Goal: Information Seeking & Learning: Compare options

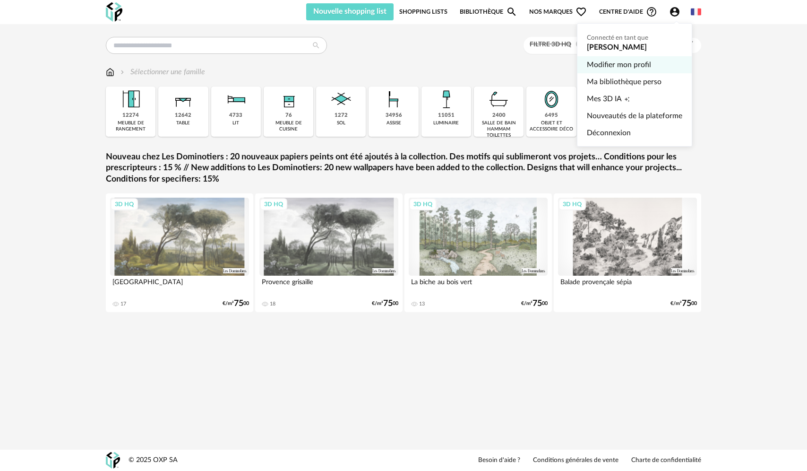
click at [370, 66] on link "Modifier mon profil" at bounding box center [634, 64] width 95 height 17
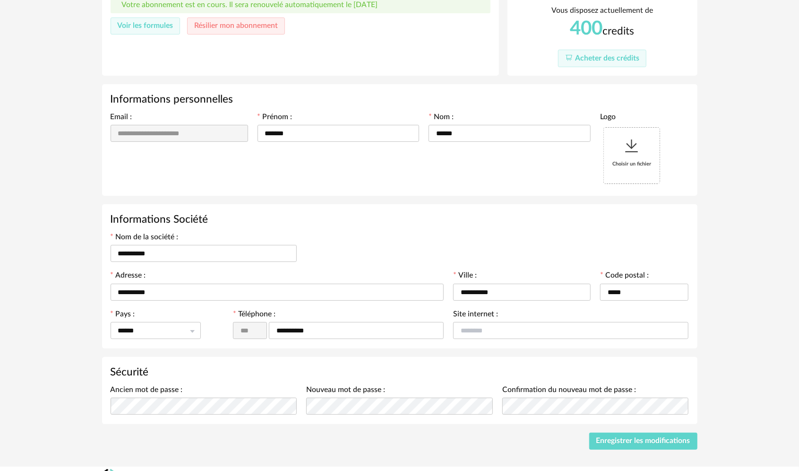
scroll to position [112, 0]
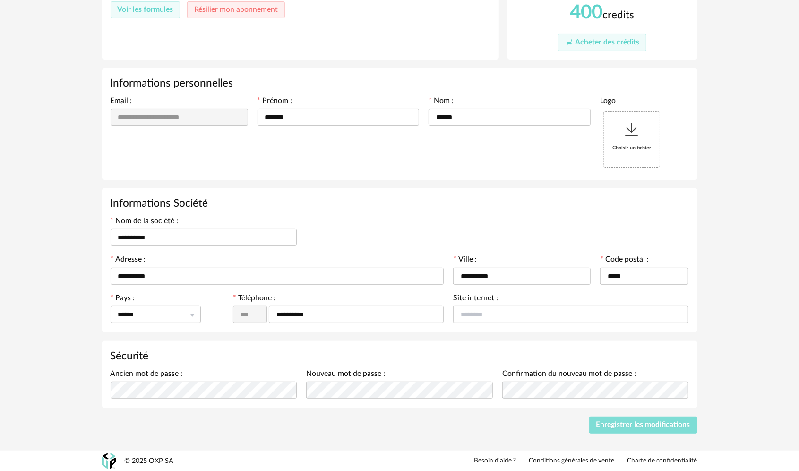
click at [370, 269] on span "Enregistrer les modifications" at bounding box center [643, 425] width 94 height 8
drag, startPoint x: 172, startPoint y: 235, endPoint x: 100, endPoint y: 237, distance: 71.9
click at [100, 237] on div "**********" at bounding box center [400, 177] width 613 height 513
type input "**********"
drag, startPoint x: 159, startPoint y: 275, endPoint x: 102, endPoint y: 275, distance: 57.2
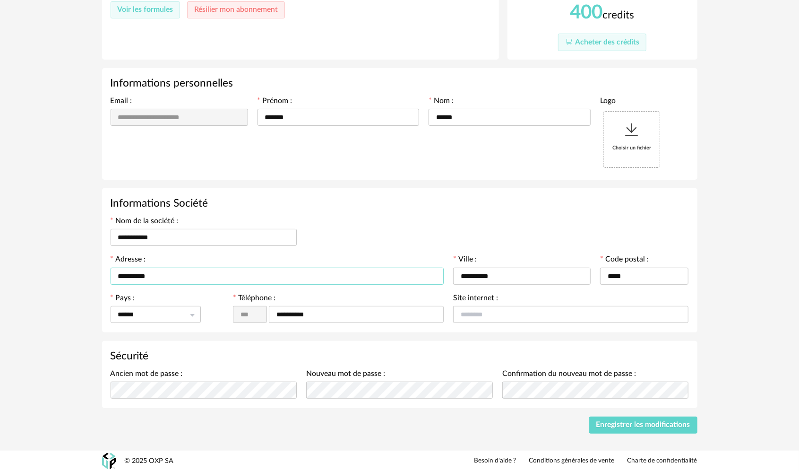
click at [102, 269] on div "**********" at bounding box center [400, 260] width 596 height 144
type input "**********"
drag, startPoint x: 507, startPoint y: 277, endPoint x: 429, endPoint y: 274, distance: 78.1
click at [370, 269] on div "**********" at bounding box center [400, 274] width 588 height 38
type input "**********"
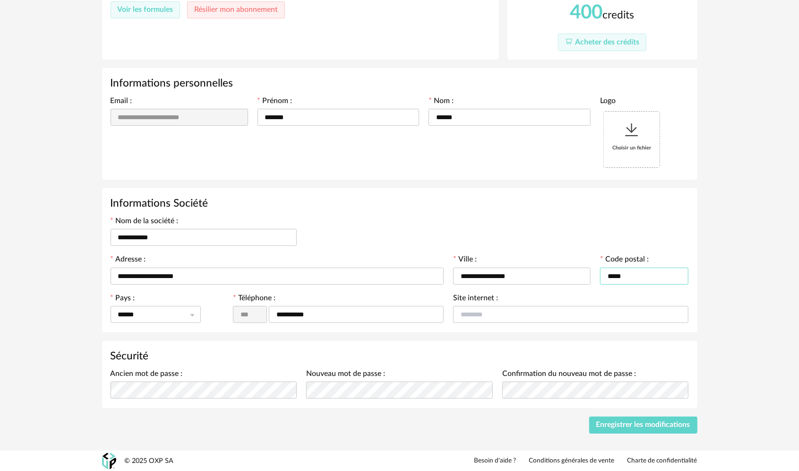
drag, startPoint x: 630, startPoint y: 273, endPoint x: 595, endPoint y: 274, distance: 35.5
click at [370, 269] on div "**********" at bounding box center [400, 274] width 588 height 38
type input "*****"
click at [370, 269] on input "text" at bounding box center [570, 314] width 235 height 17
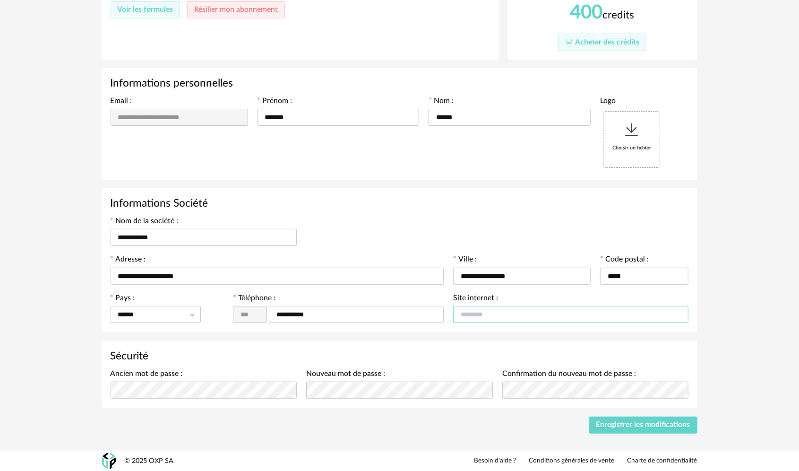
type input "*"
type input "*****"
drag, startPoint x: 503, startPoint y: 311, endPoint x: 401, endPoint y: 325, distance: 103.1
click at [370, 269] on div "**********" at bounding box center [400, 260] width 596 height 144
type input "**********"
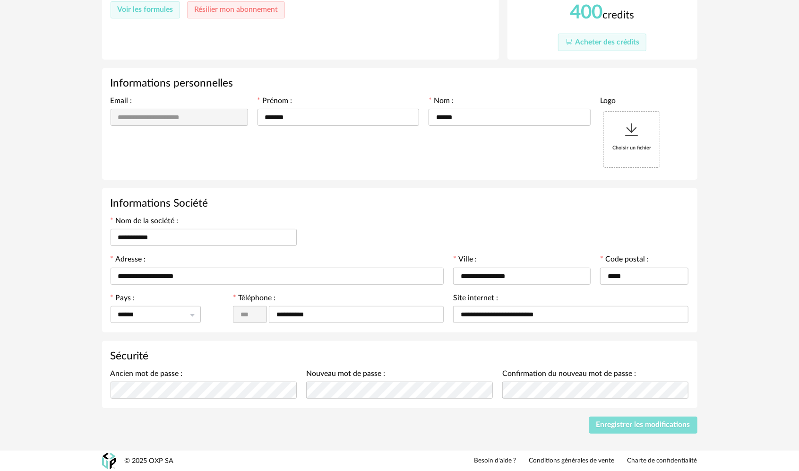
drag, startPoint x: 660, startPoint y: 424, endPoint x: 662, endPoint y: 420, distance: 5.3
click at [370, 269] on span "Enregistrer les modifications" at bounding box center [643, 425] width 94 height 8
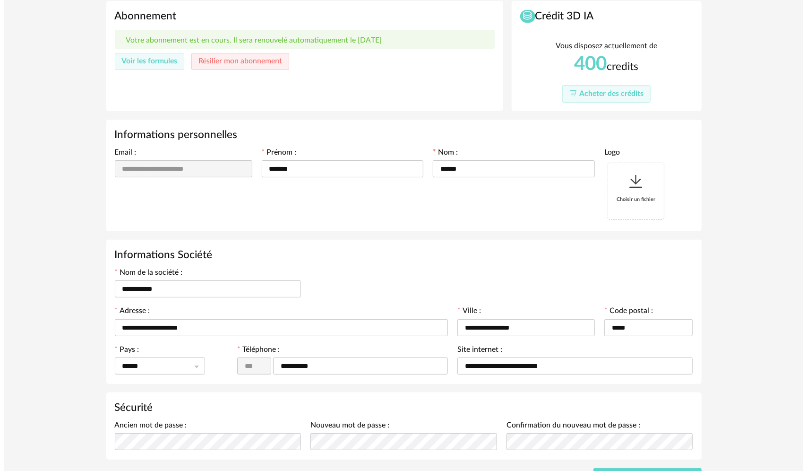
scroll to position [0, 0]
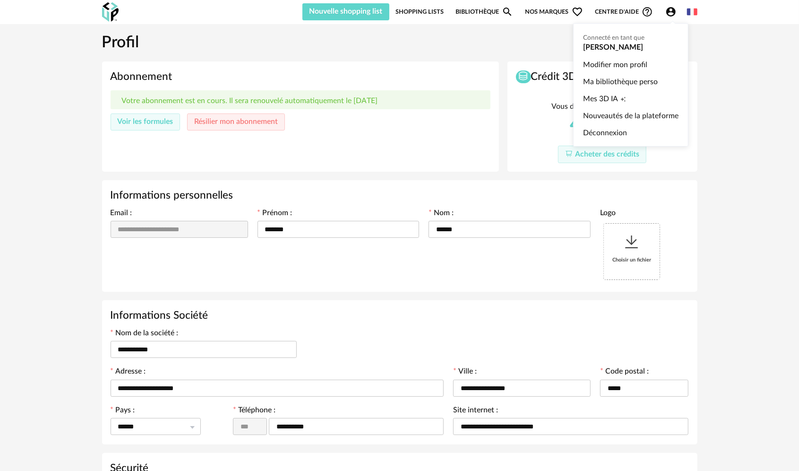
click at [370, 11] on icon "Account Circle icon" at bounding box center [670, 11] width 9 height 9
click at [370, 133] on link "Déconnexion" at bounding box center [630, 132] width 95 height 17
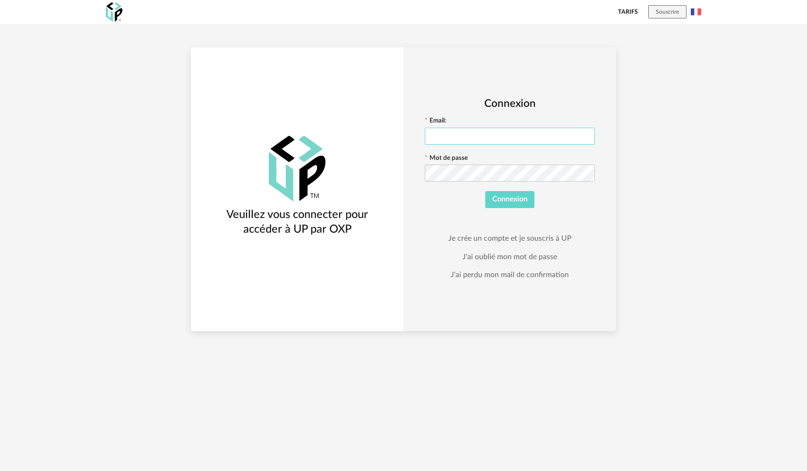
click at [370, 133] on input "text" at bounding box center [510, 136] width 170 height 17
type input "**********"
click at [370, 196] on span "Connexion" at bounding box center [509, 199] width 35 height 8
click at [370, 179] on div "**********" at bounding box center [510, 189] width 213 height 284
click at [370, 191] on button "Connexion" at bounding box center [510, 199] width 50 height 17
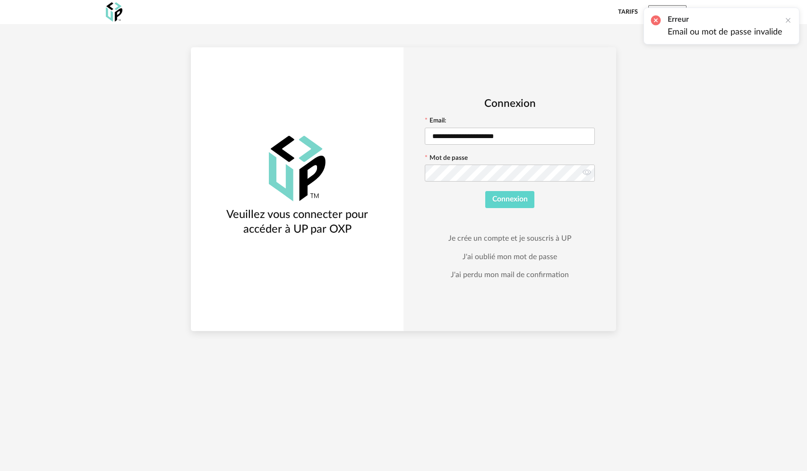
click at [370, 182] on div "**********" at bounding box center [403, 165] width 807 height 331
click at [370, 18] on div at bounding box center [789, 21] width 8 height 8
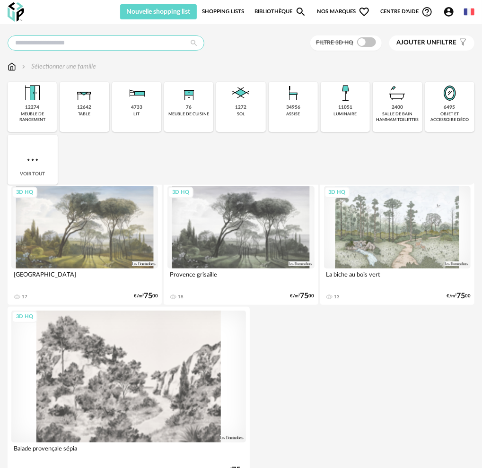
click at [152, 43] on input "text" at bounding box center [106, 42] width 197 height 15
type input "*"
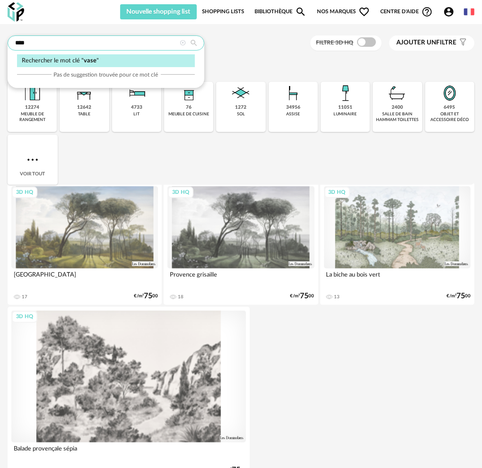
type input "****"
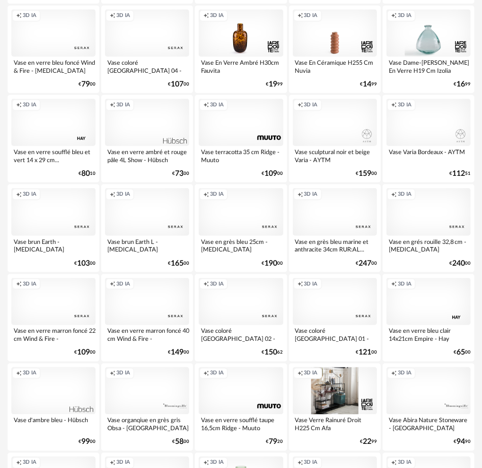
scroll to position [373, 0]
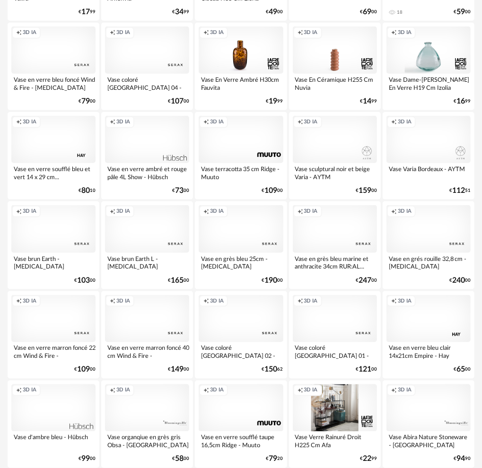
click at [147, 134] on div "Creation icon 3D IA" at bounding box center [147, 139] width 84 height 47
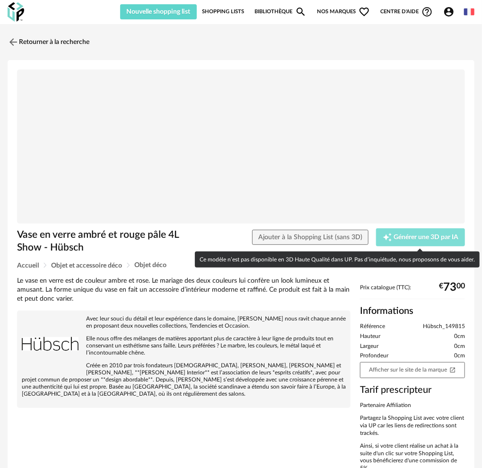
click at [423, 235] on span "Générer une 3D par IA" at bounding box center [426, 237] width 65 height 7
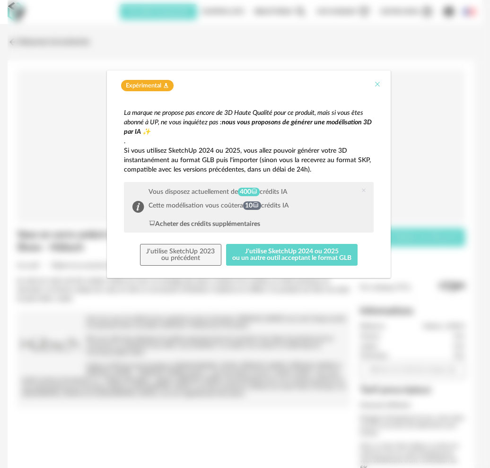
click at [375, 84] on icon "Close" at bounding box center [377, 84] width 8 height 8
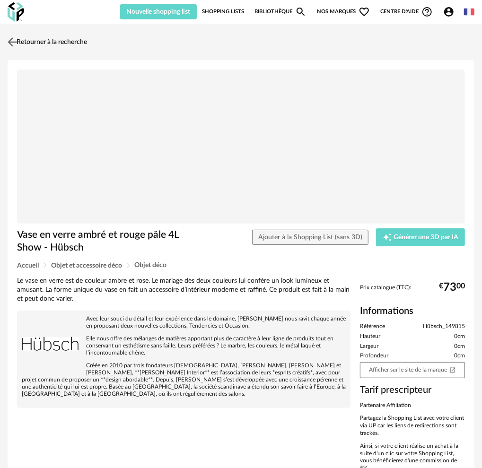
click at [27, 39] on link "Retourner à la recherche" at bounding box center [46, 42] width 82 height 21
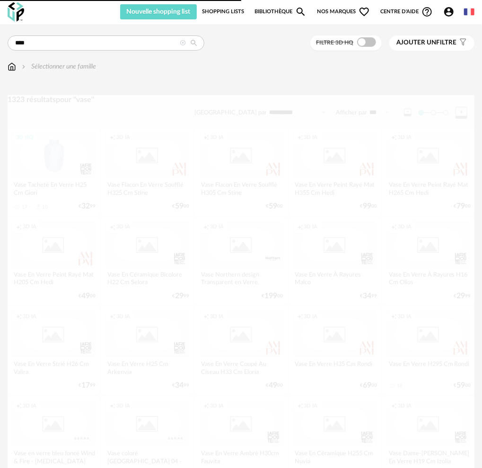
scroll to position [373, 0]
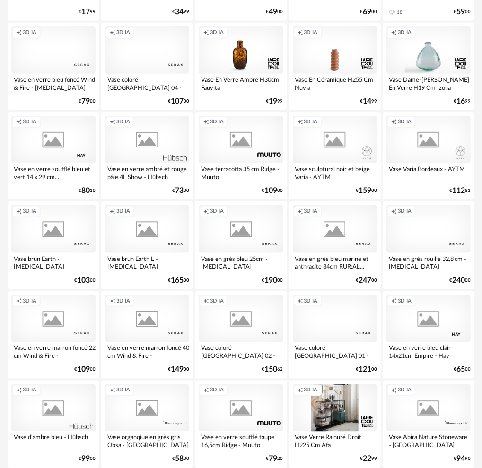
click at [244, 254] on div "Vase en grès bleu 25cm - Serax" at bounding box center [241, 262] width 84 height 19
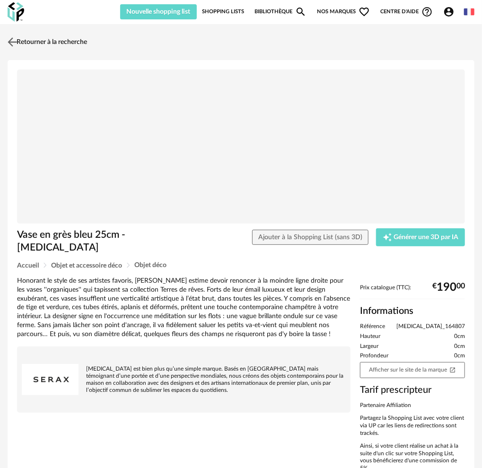
click at [14, 41] on img at bounding box center [13, 42] width 14 height 14
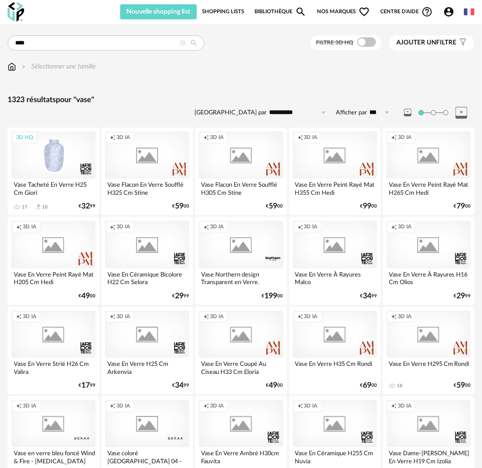
scroll to position [373, 0]
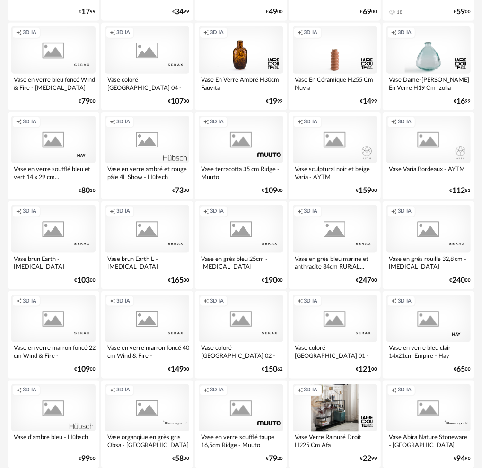
click at [59, 347] on div "Vase en verre marron foncé 22 cm Wind & Fire - Serax" at bounding box center [53, 351] width 84 height 19
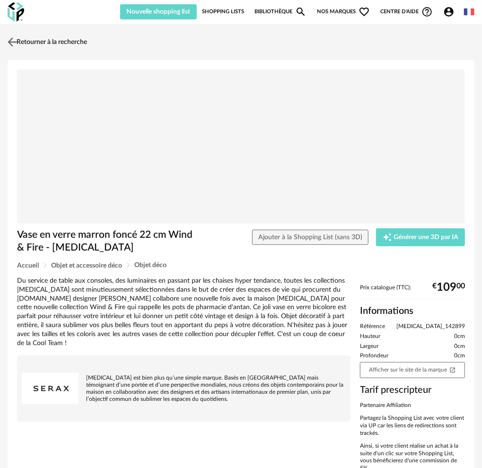
click at [27, 39] on link "Retourner à la recherche" at bounding box center [46, 42] width 82 height 21
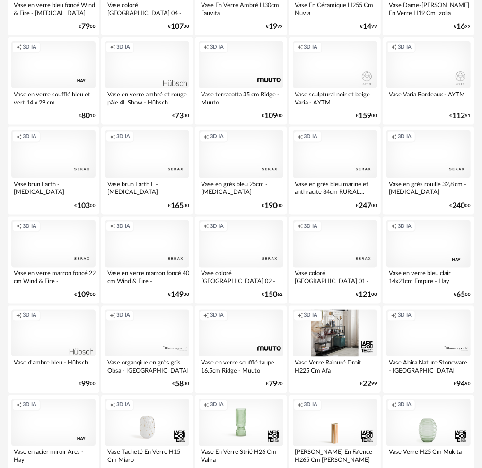
scroll to position [657, 0]
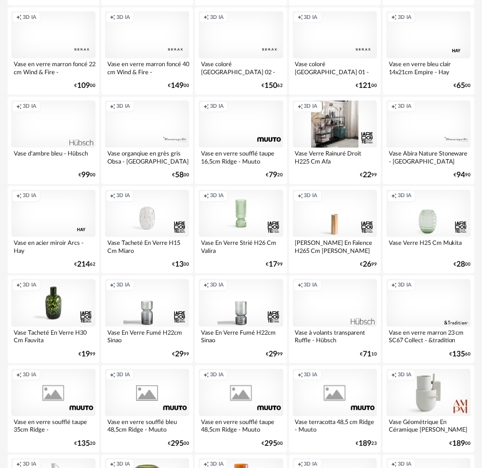
click at [426, 337] on div "Vase en verre marron 23 cm SC67 Collect - &tradition" at bounding box center [428, 336] width 84 height 19
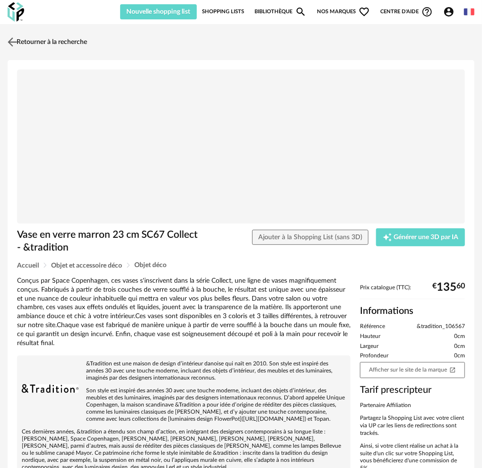
click at [14, 42] on img at bounding box center [13, 42] width 14 height 14
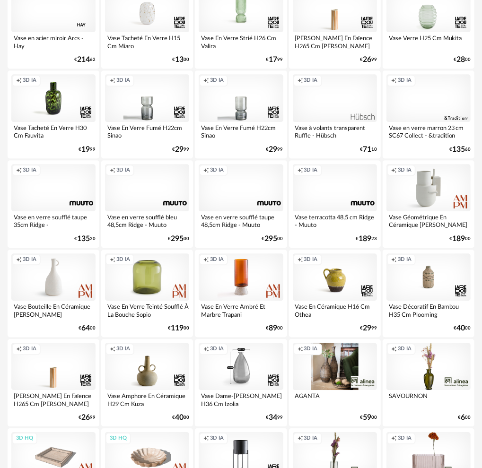
scroll to position [846, 0]
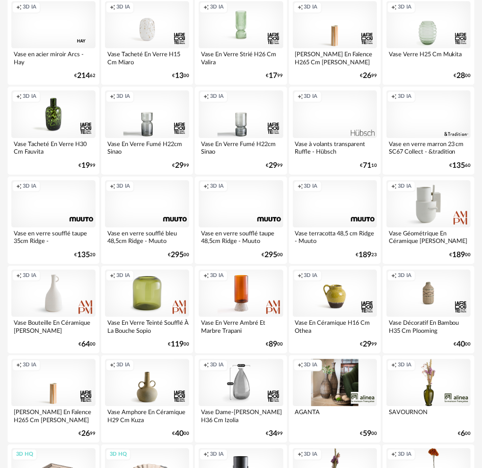
click at [56, 141] on div "Vase Tacheté En Verre H30 Cm Fauvita" at bounding box center [53, 147] width 84 height 19
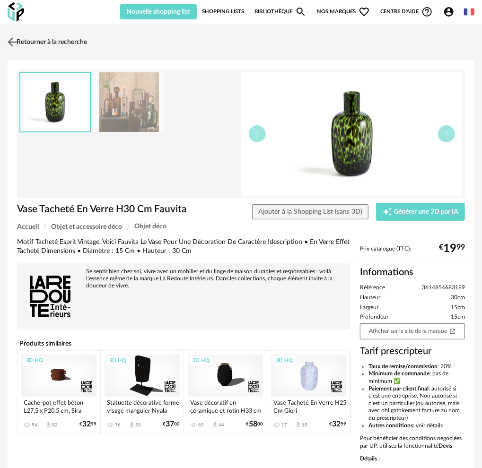
click at [53, 40] on link "Retourner à la recherche" at bounding box center [46, 42] width 82 height 21
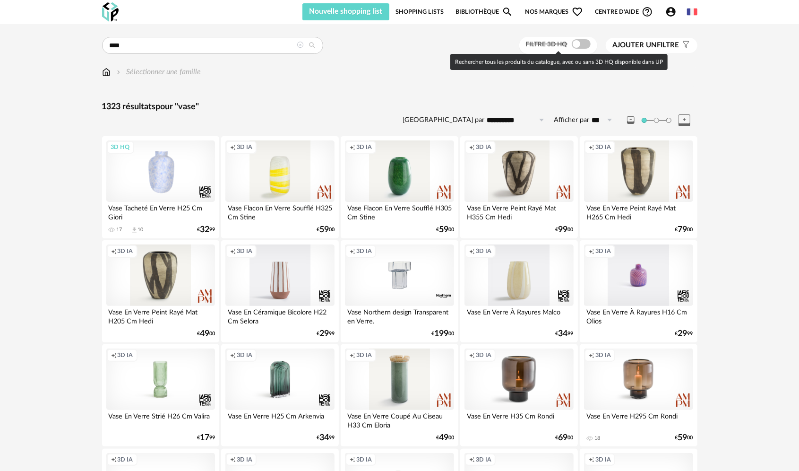
click at [575, 45] on span at bounding box center [581, 43] width 19 height 9
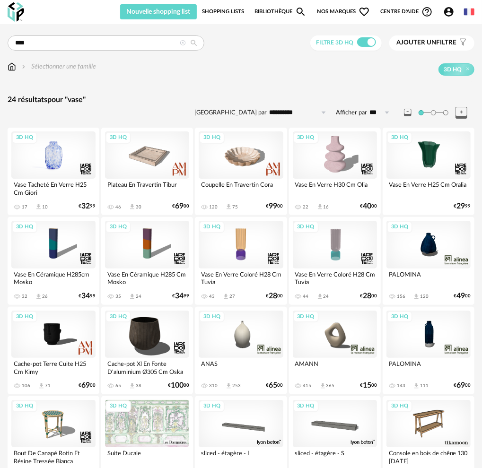
click at [55, 160] on div "3D HQ" at bounding box center [53, 154] width 84 height 47
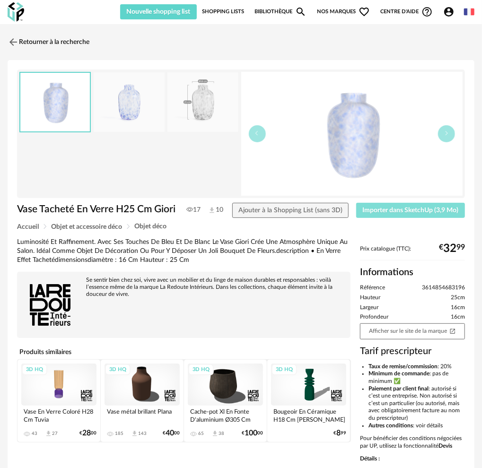
click at [403, 207] on span "Importer dans SketchUp (3,9 Mo)" at bounding box center [411, 210] width 96 height 7
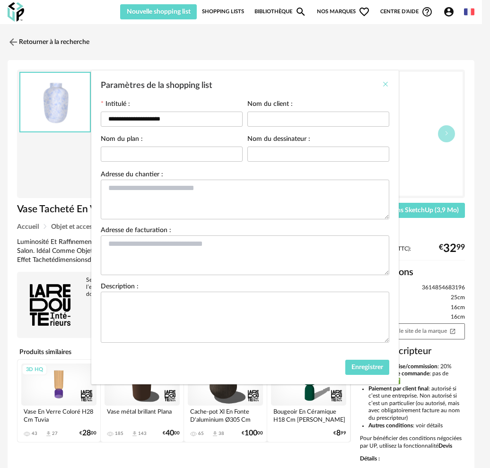
click at [386, 84] on icon "Close" at bounding box center [385, 84] width 8 height 8
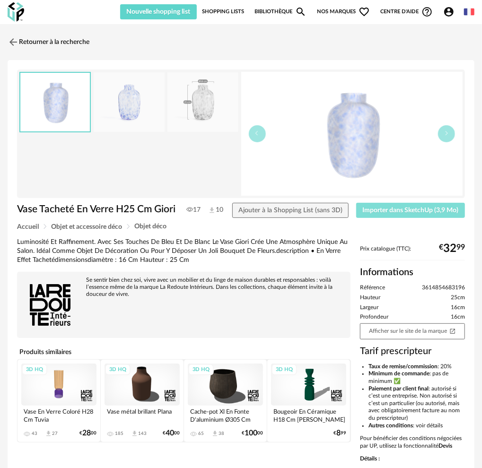
click at [401, 210] on span "Importer dans SketchUp (3,9 Mo)" at bounding box center [411, 210] width 96 height 7
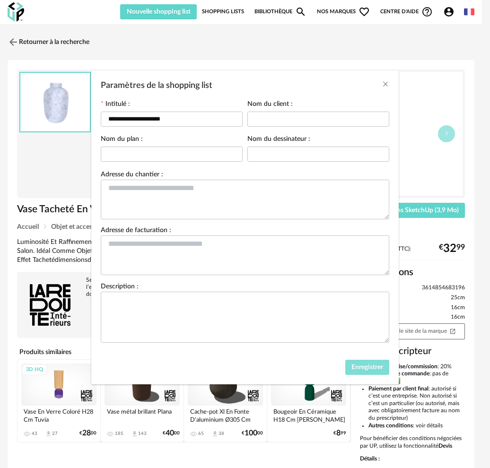
click at [363, 366] on span "Enregistrer" at bounding box center [367, 367] width 32 height 7
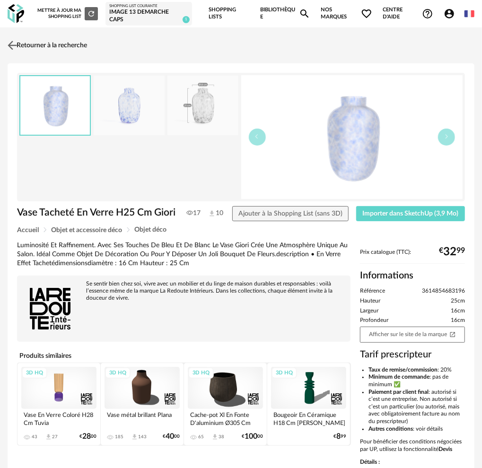
click at [55, 41] on link "Retourner à la recherche" at bounding box center [46, 45] width 82 height 21
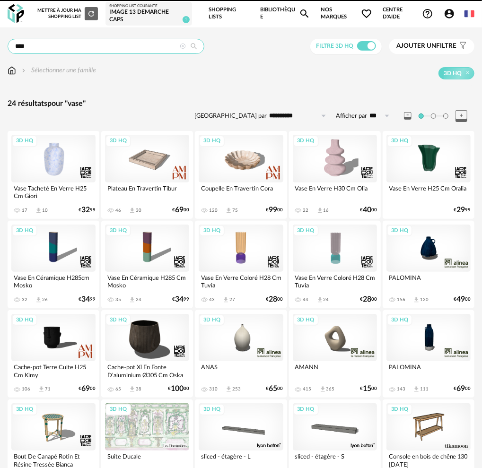
click at [59, 48] on input "****" at bounding box center [106, 46] width 197 height 15
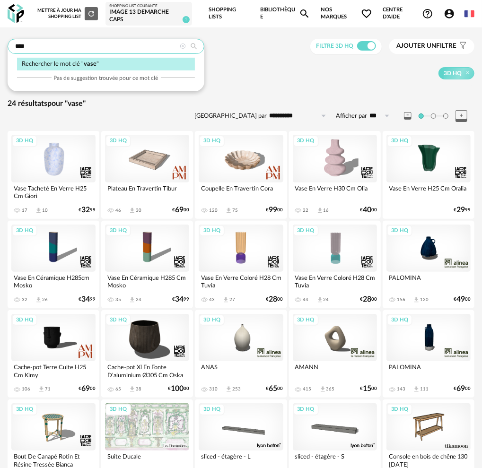
drag, startPoint x: 47, startPoint y: 47, endPoint x: -20, endPoint y: 46, distance: 67.1
click at [0, 46] on html "**********" at bounding box center [241, 314] width 482 height 628
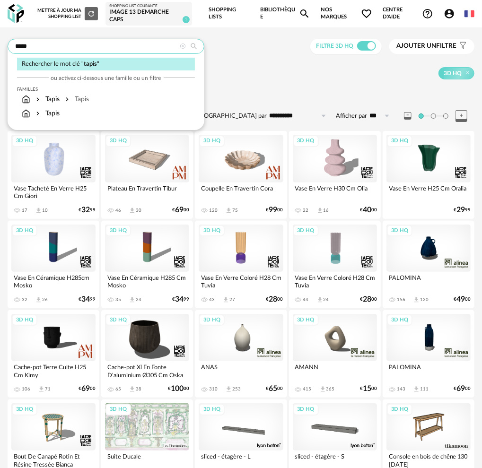
type input "*****"
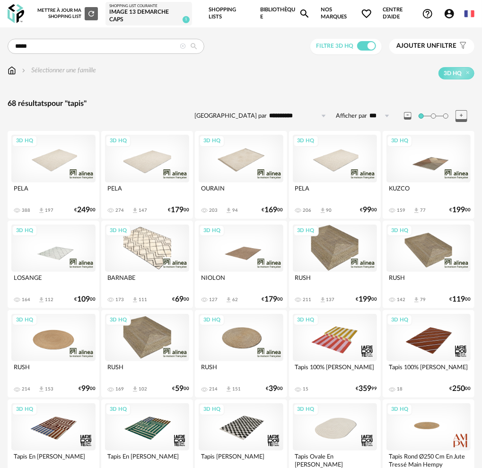
click at [439, 46] on span "Ajouter un filtre" at bounding box center [426, 46] width 60 height 8
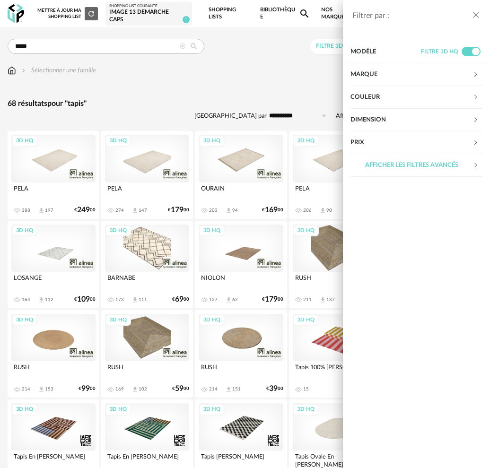
click at [403, 121] on div "Dimension" at bounding box center [411, 120] width 122 height 23
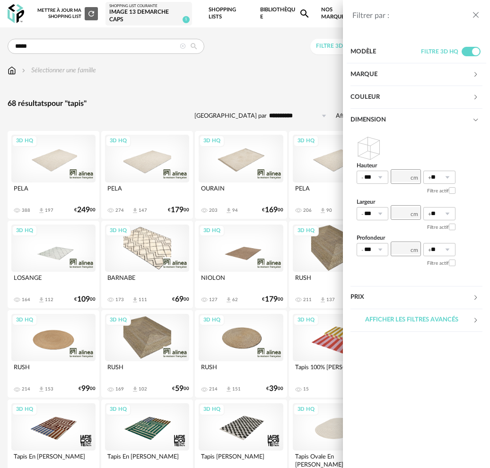
click at [379, 96] on div "Couleur" at bounding box center [411, 97] width 122 height 23
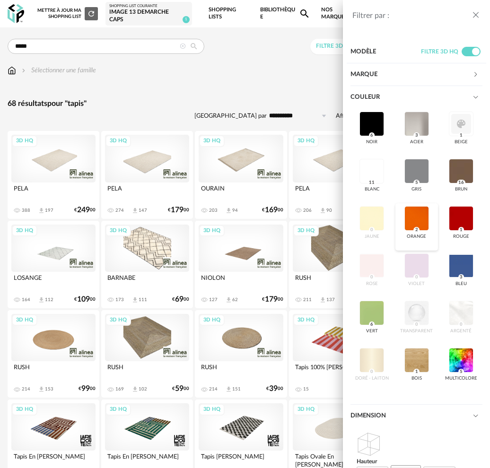
click at [429, 231] on div at bounding box center [416, 218] width 25 height 25
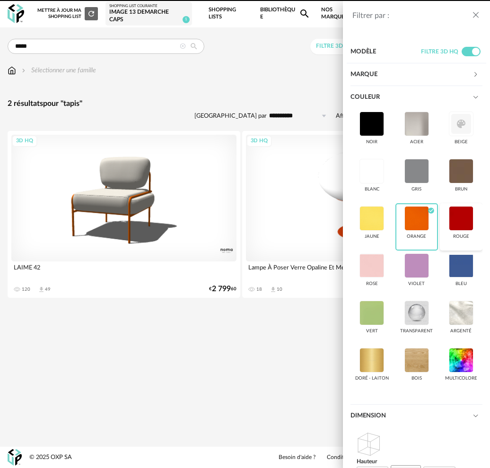
click at [449, 231] on div at bounding box center [461, 218] width 25 height 25
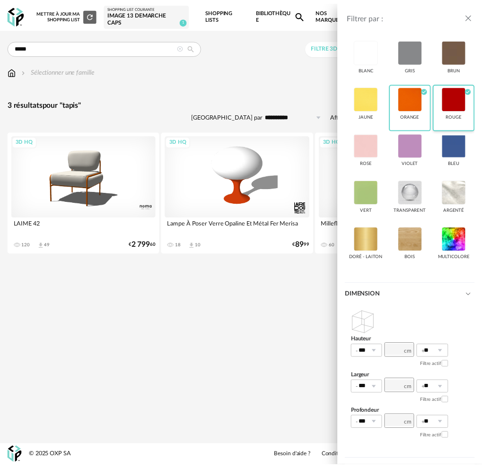
scroll to position [189, 0]
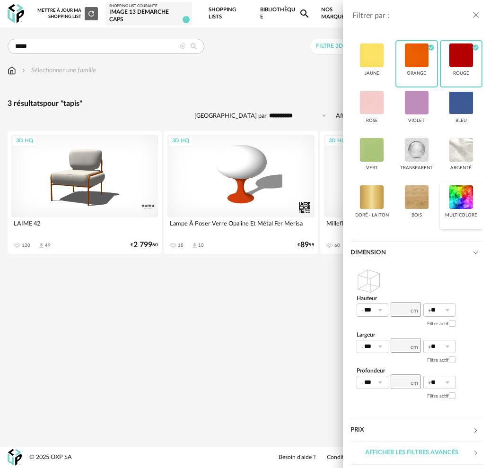
click at [456, 209] on div at bounding box center [461, 197] width 25 height 25
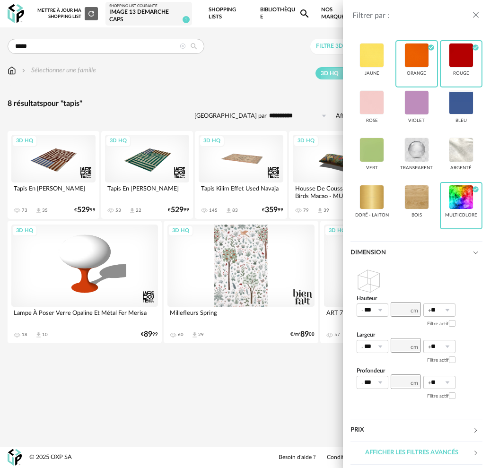
click at [474, 16] on icon "close drawer" at bounding box center [475, 14] width 9 height 9
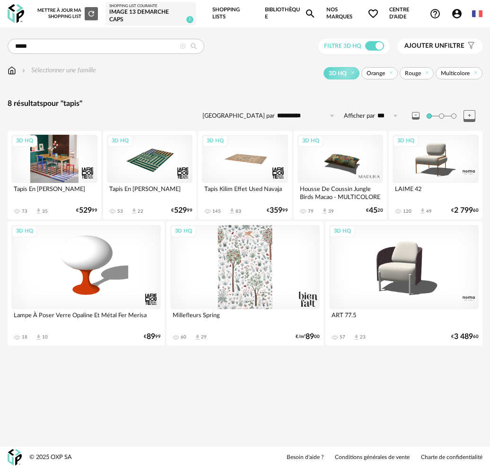
click at [62, 162] on div "3D HQ" at bounding box center [54, 159] width 86 height 48
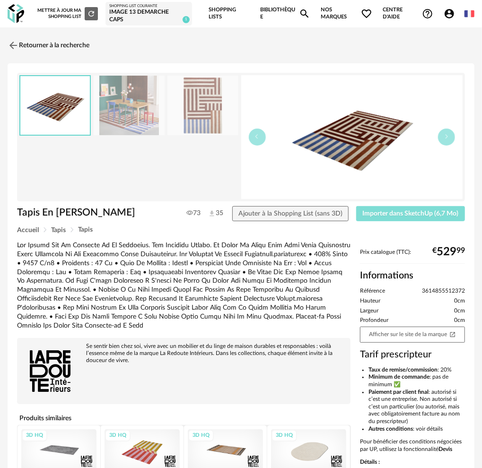
click at [405, 212] on span "Importer dans SketchUp (6,7 Mo)" at bounding box center [411, 213] width 96 height 7
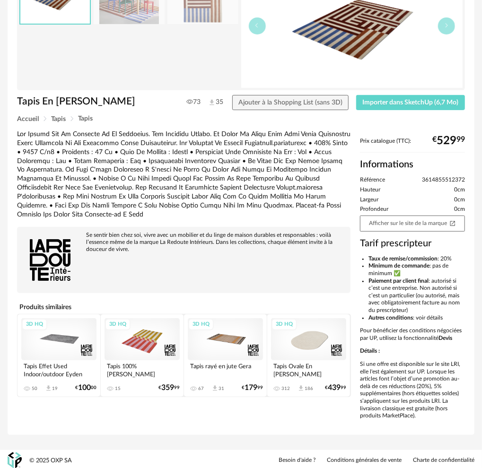
scroll to position [113, 0]
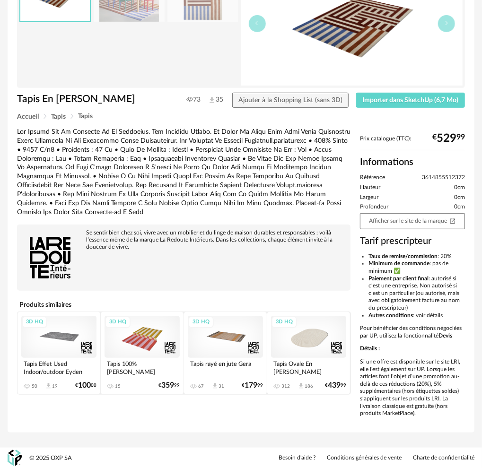
click at [140, 332] on div "3D HQ" at bounding box center [141, 337] width 75 height 42
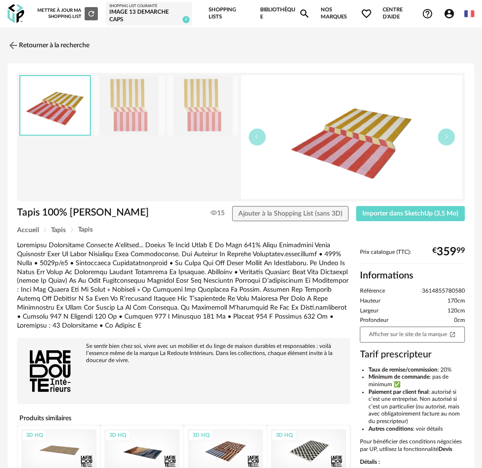
click at [137, 115] on img at bounding box center [129, 106] width 70 height 60
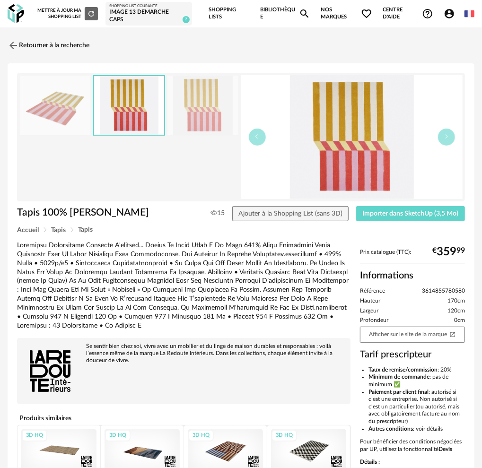
click at [193, 115] on img at bounding box center [202, 106] width 70 height 60
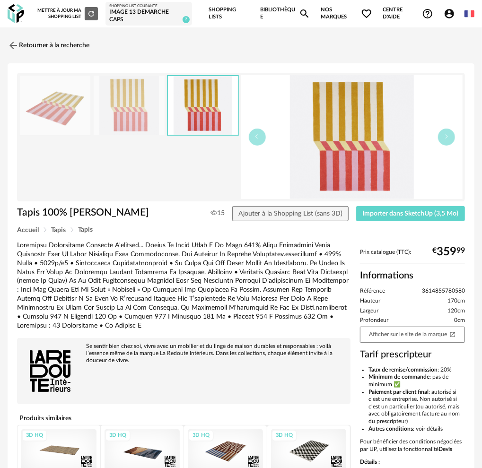
click at [73, 120] on img at bounding box center [55, 106] width 70 height 60
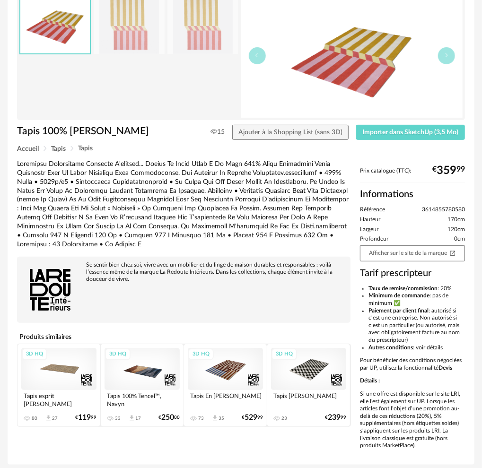
scroll to position [95, 0]
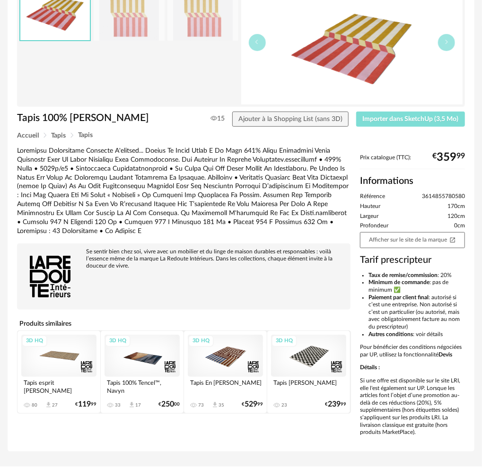
click at [374, 117] on span "Importer dans SketchUp (3,5 Mo)" at bounding box center [411, 119] width 96 height 7
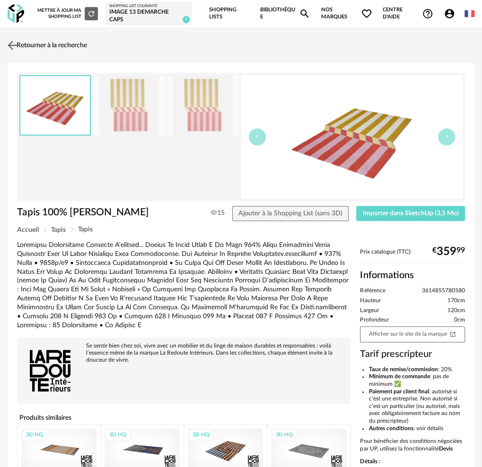
click at [73, 44] on link "Retourner à la recherche" at bounding box center [46, 45] width 82 height 21
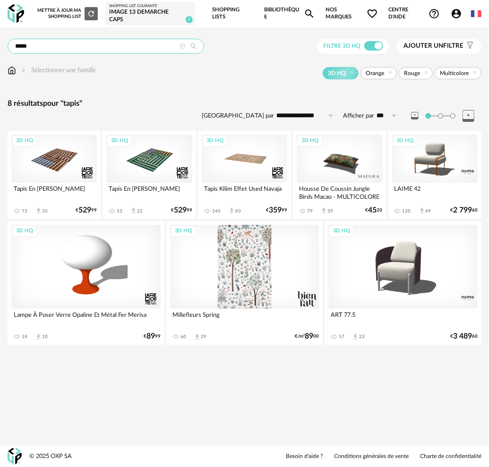
drag, startPoint x: 129, startPoint y: 45, endPoint x: 104, endPoint y: 43, distance: 25.1
click at [129, 45] on input "*****" at bounding box center [106, 46] width 197 height 15
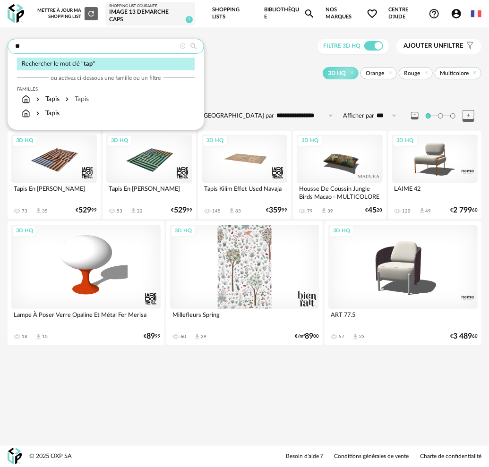
type input "*"
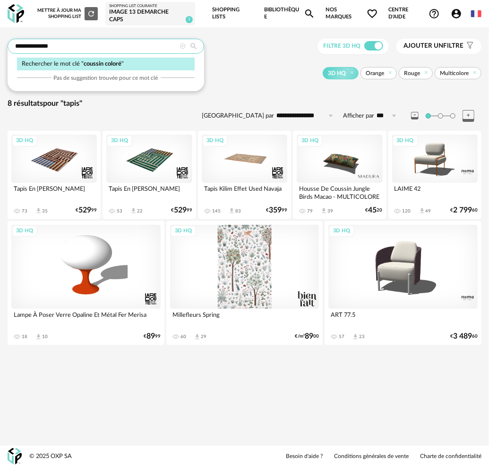
type input "**********"
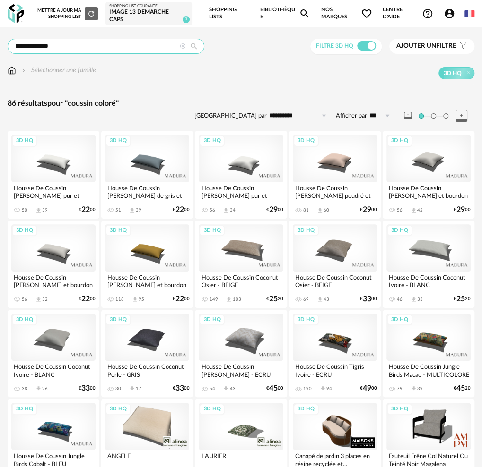
drag, startPoint x: 63, startPoint y: 46, endPoint x: 35, endPoint y: 52, distance: 28.0
click at [35, 52] on input "**********" at bounding box center [106, 46] width 197 height 15
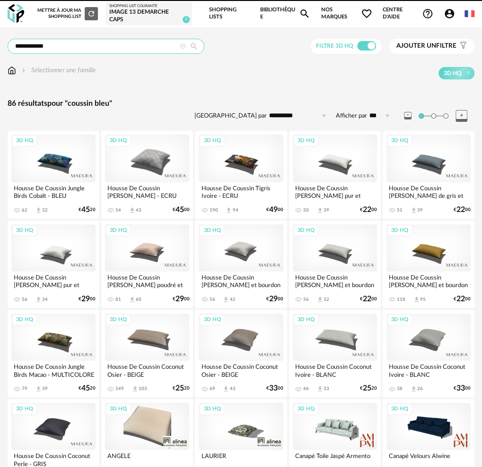
click at [37, 49] on input "**********" at bounding box center [106, 46] width 197 height 15
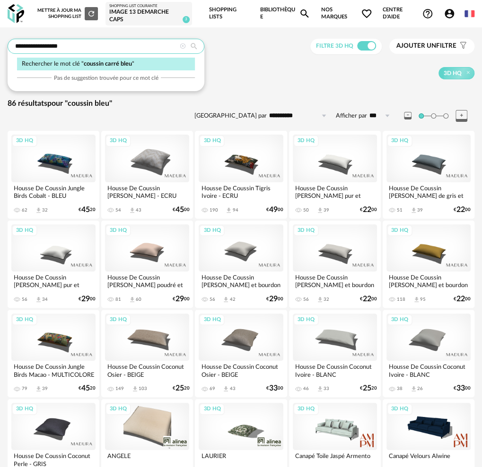
type input "**********"
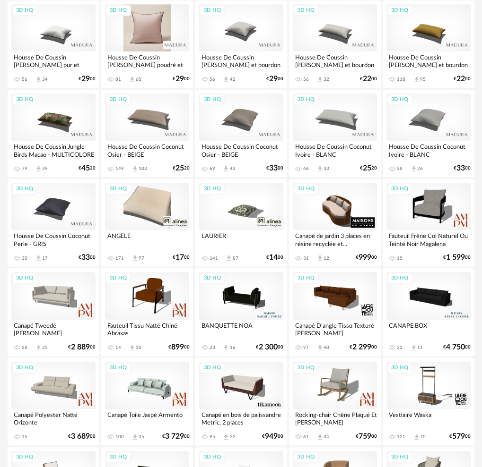
scroll to position [236, 0]
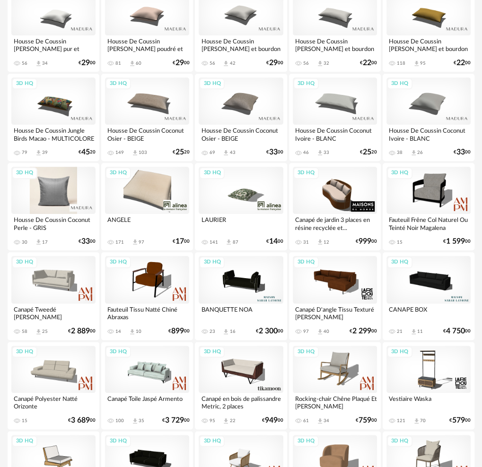
click at [55, 194] on div "3D HQ" at bounding box center [53, 190] width 84 height 47
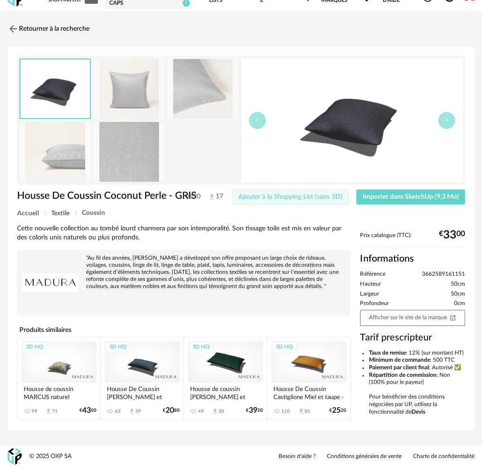
scroll to position [23, 0]
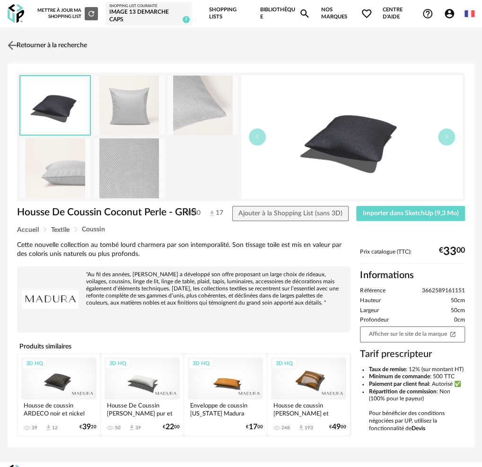
click at [56, 42] on link "Retourner à la recherche" at bounding box center [46, 45] width 82 height 21
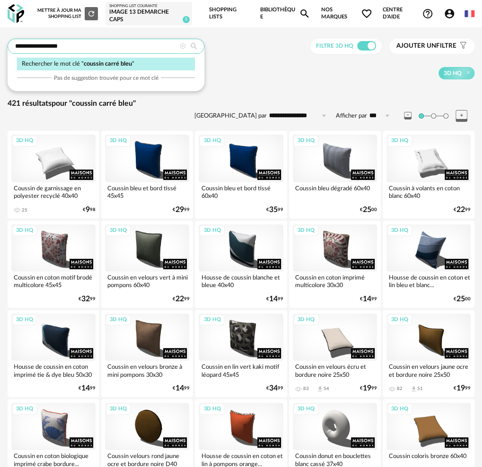
drag, startPoint x: 87, startPoint y: 44, endPoint x: -8, endPoint y: 42, distance: 95.0
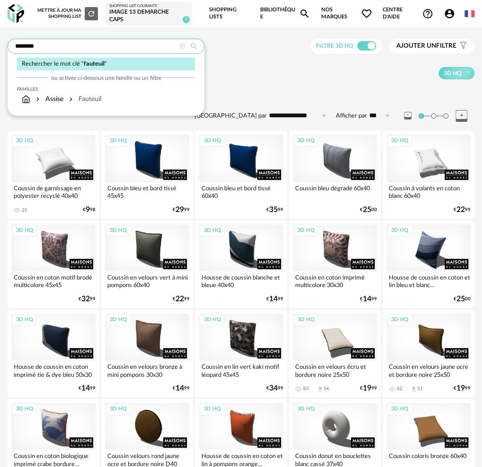
type input "********"
type input "**********"
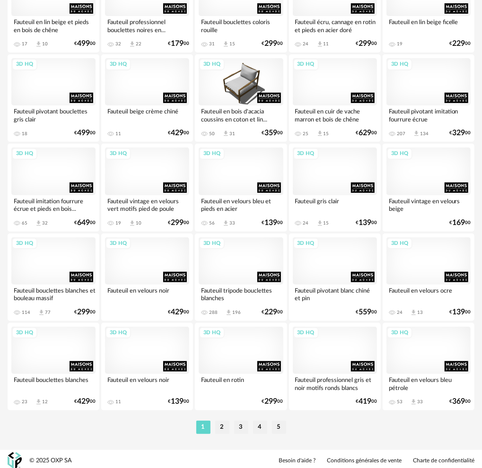
scroll to position [1511, 0]
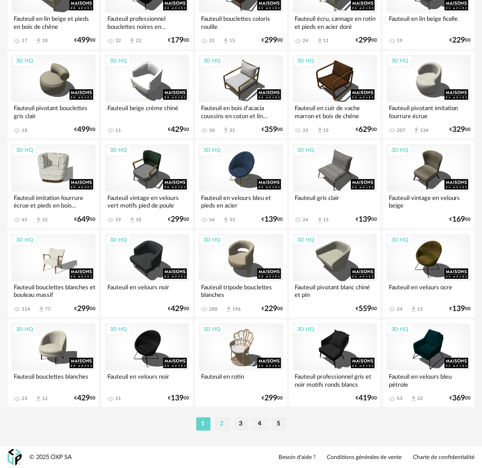
click at [222, 424] on li "2" at bounding box center [222, 423] width 14 height 13
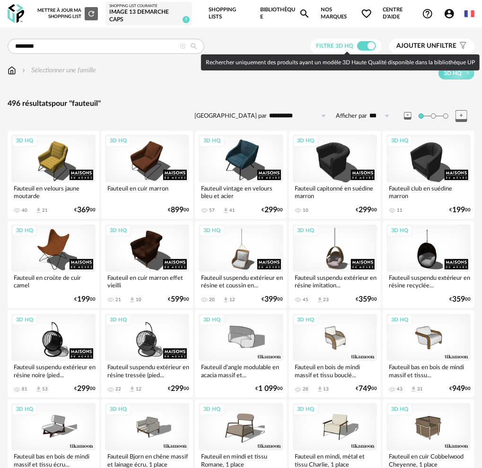
click at [361, 48] on span at bounding box center [366, 45] width 19 height 9
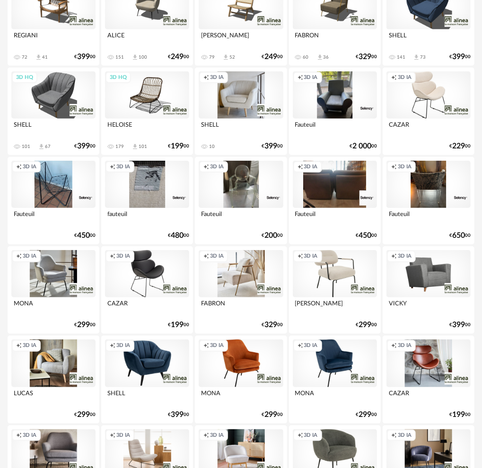
scroll to position [189, 0]
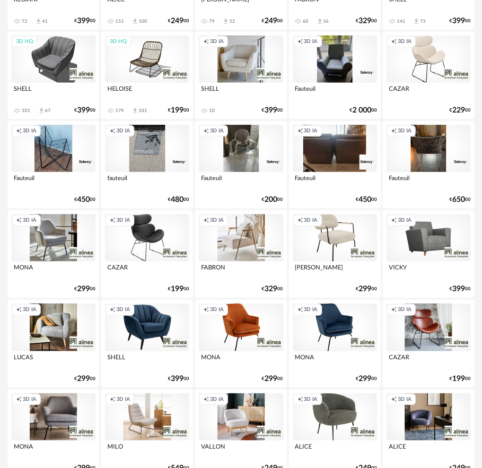
click at [427, 237] on div "Creation icon 3D IA" at bounding box center [428, 237] width 84 height 47
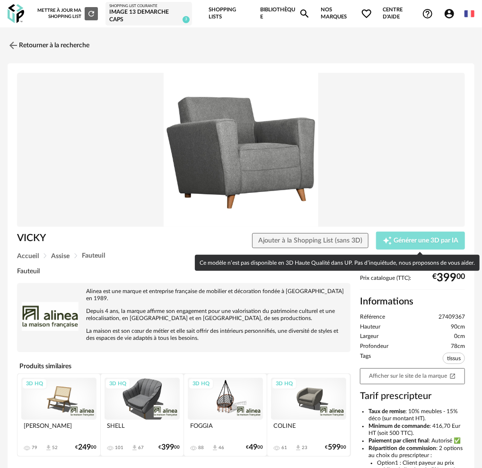
click at [428, 238] on span "Générer une 3D par IA" at bounding box center [426, 240] width 65 height 7
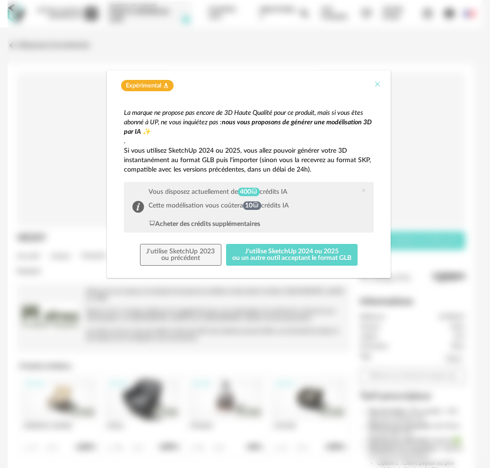
click at [375, 81] on icon "Close" at bounding box center [377, 84] width 8 height 8
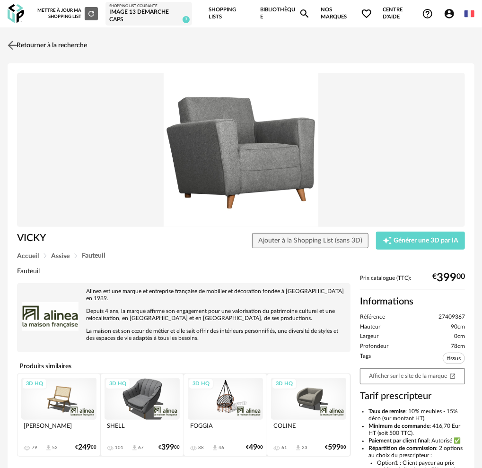
click at [59, 43] on link "Retourner à la recherche" at bounding box center [46, 45] width 82 height 21
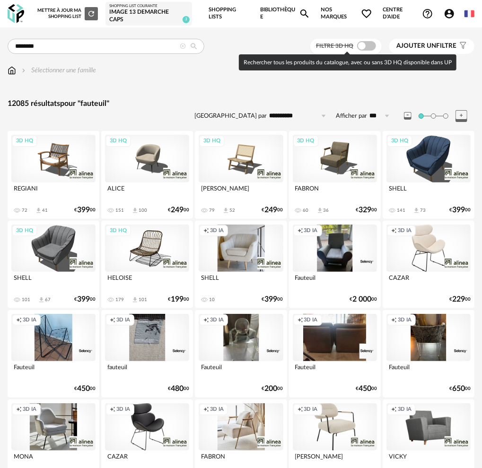
click at [360, 44] on span at bounding box center [366, 45] width 19 height 9
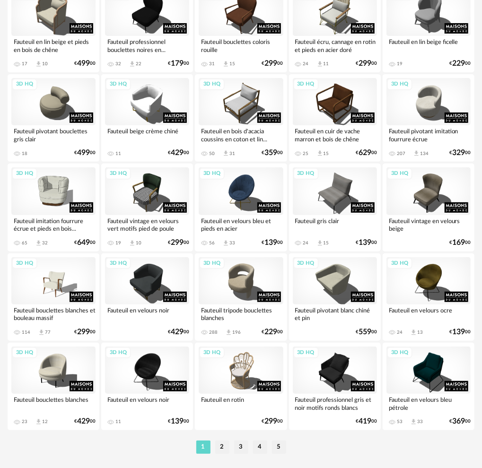
scroll to position [1511, 0]
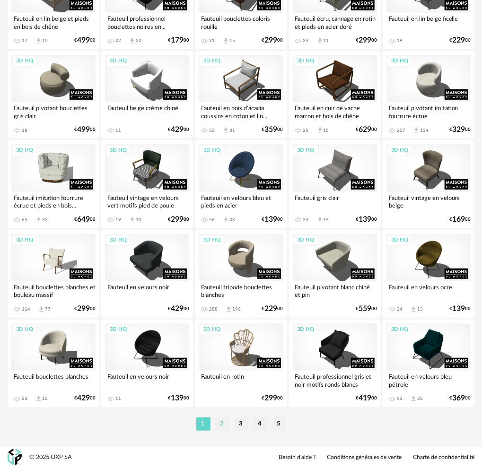
click at [224, 423] on li "2" at bounding box center [222, 423] width 14 height 13
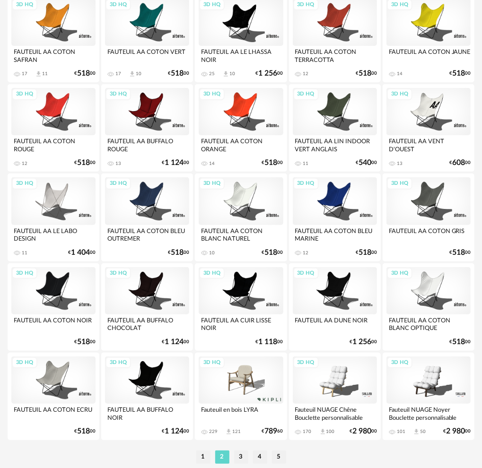
scroll to position [1511, 0]
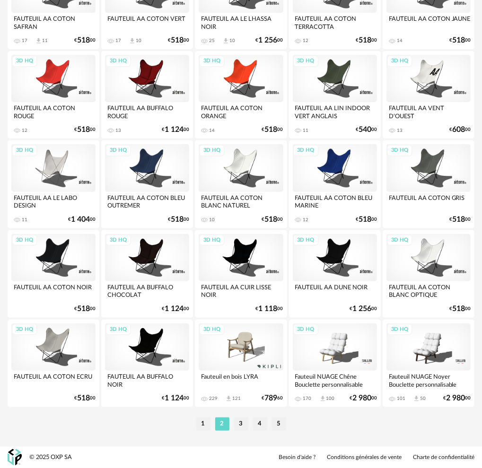
click at [149, 193] on div "FAUTEUIL AA COTON BLEU OUTREMER" at bounding box center [147, 201] width 84 height 19
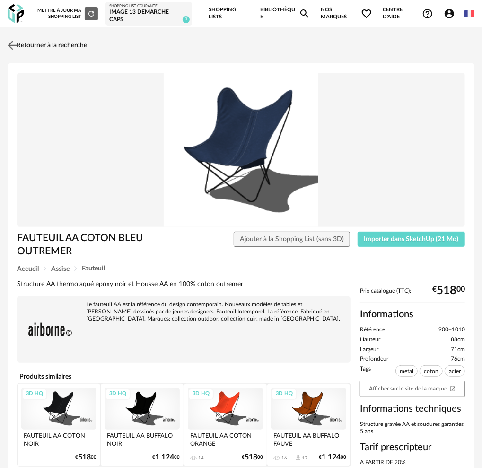
click at [51, 46] on link "Retourner à la recherche" at bounding box center [46, 45] width 82 height 21
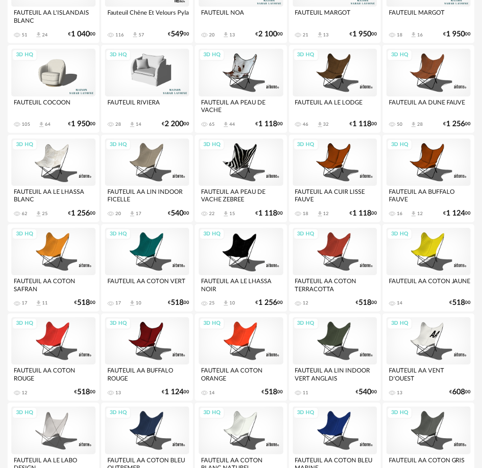
scroll to position [1227, 0]
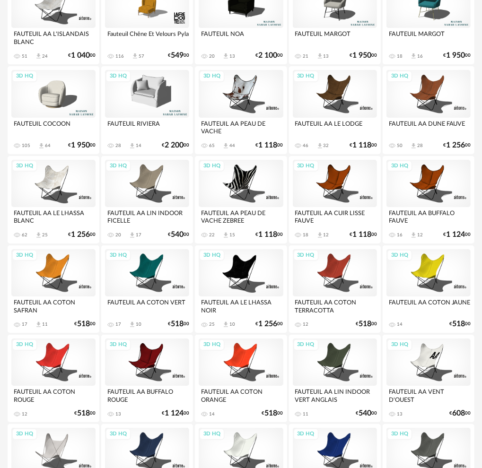
click at [337, 97] on div "3D HQ" at bounding box center [335, 93] width 84 height 47
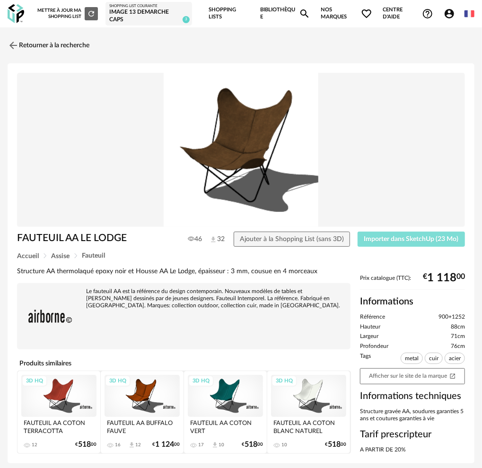
click at [396, 239] on span "Importer dans SketchUp (23 Mo)" at bounding box center [411, 239] width 95 height 7
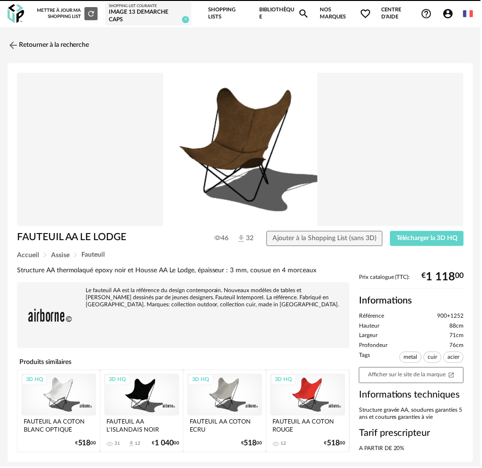
click at [24, 43] on link "Retourner à la recherche" at bounding box center [49, 45] width 82 height 21
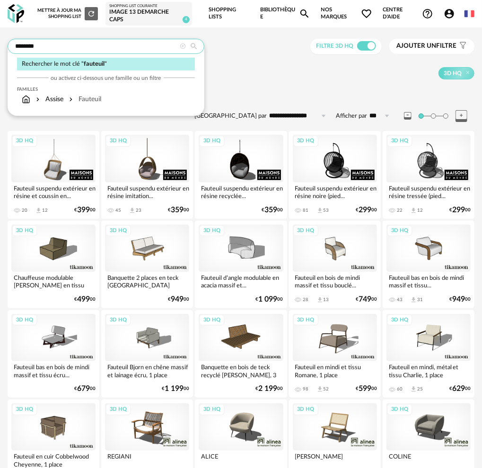
drag, startPoint x: 46, startPoint y: 45, endPoint x: 1, endPoint y: 45, distance: 44.9
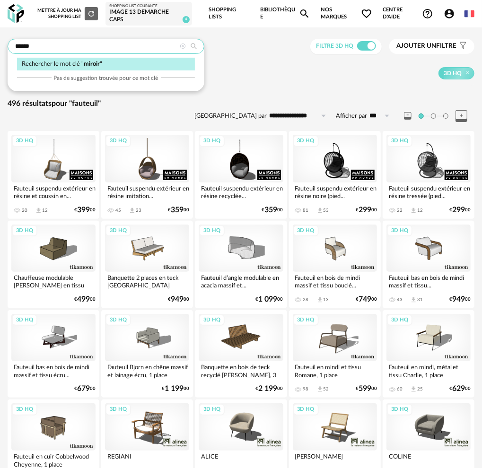
type input "******"
type input "**********"
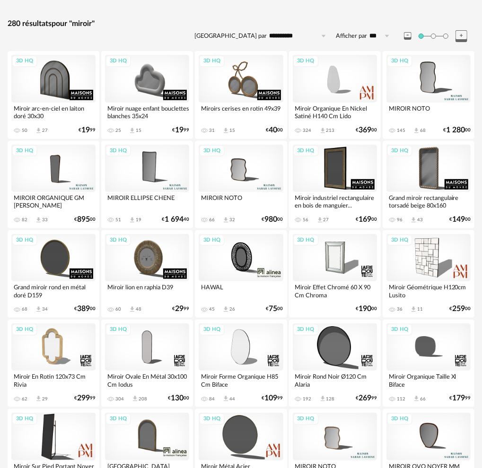
scroll to position [189, 0]
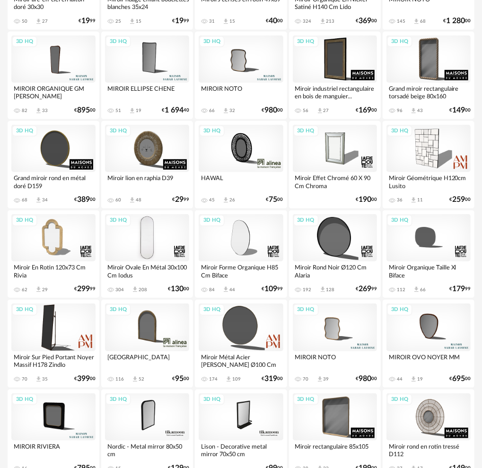
click at [149, 242] on div "3D HQ" at bounding box center [147, 237] width 84 height 47
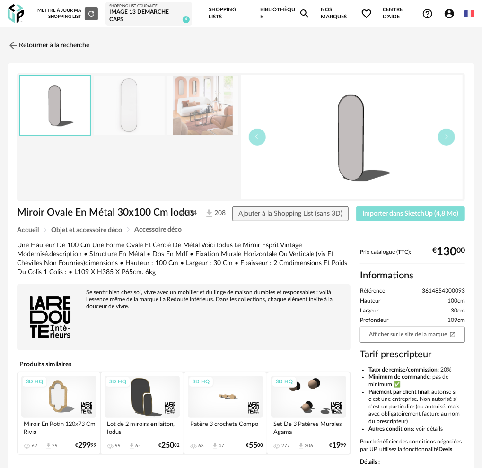
click at [420, 214] on span "Importer dans SketchUp (4,8 Mo)" at bounding box center [411, 213] width 96 height 7
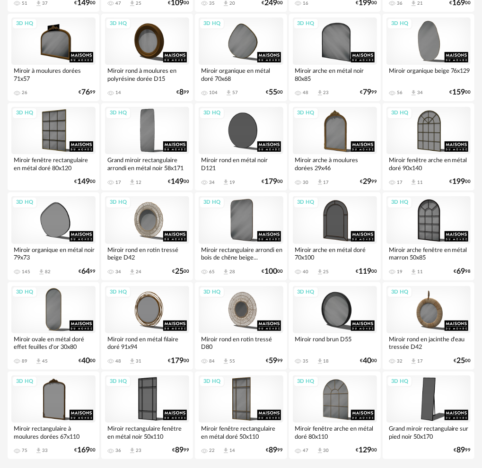
scroll to position [1511, 0]
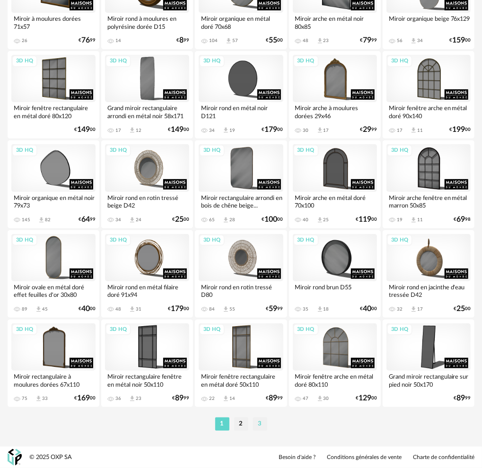
click at [260, 424] on li "3" at bounding box center [260, 423] width 14 height 13
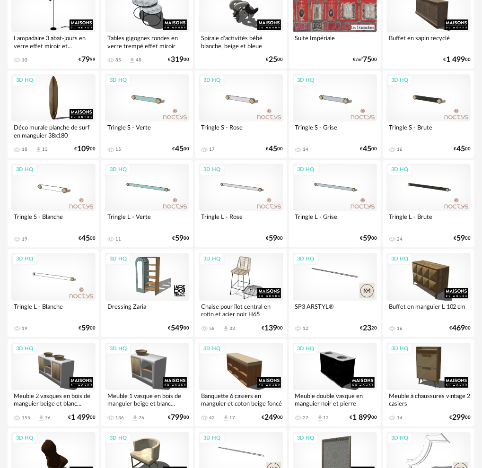
scroll to position [1152, 0]
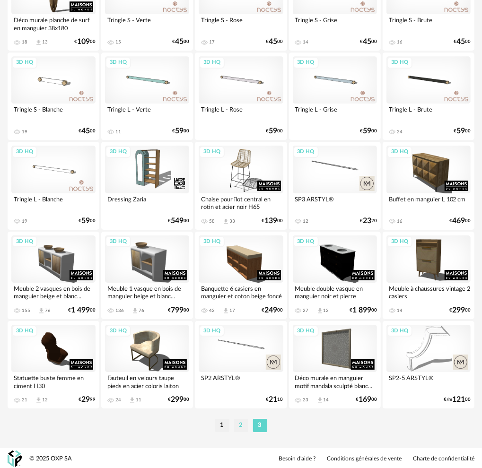
click at [240, 425] on li "2" at bounding box center [241, 425] width 14 height 13
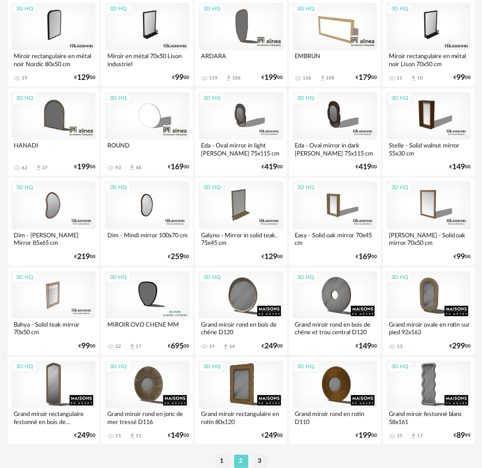
scroll to position [1492, 0]
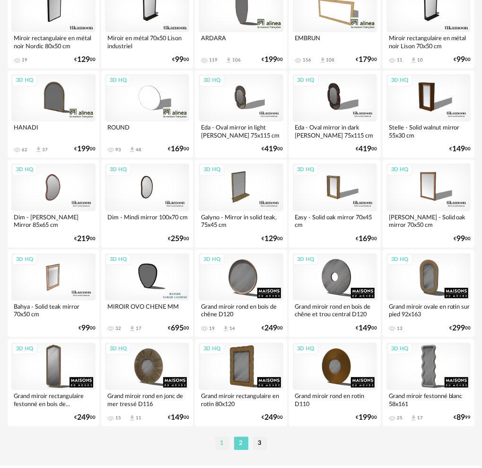
click at [223, 444] on li "1" at bounding box center [222, 443] width 14 height 13
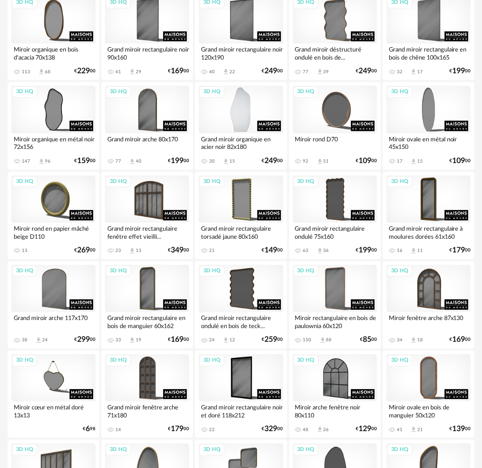
scroll to position [898, 0]
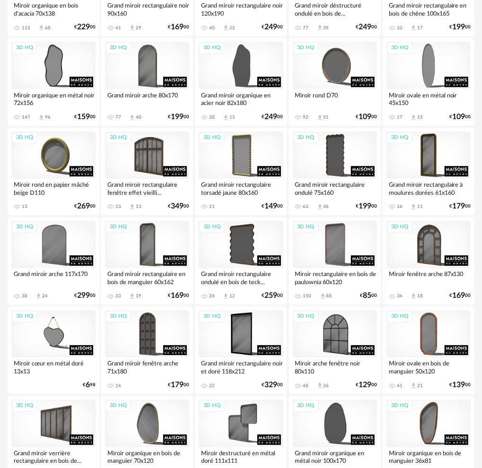
click at [45, 93] on div "Miroir organique en métal noir 72x156" at bounding box center [53, 98] width 84 height 19
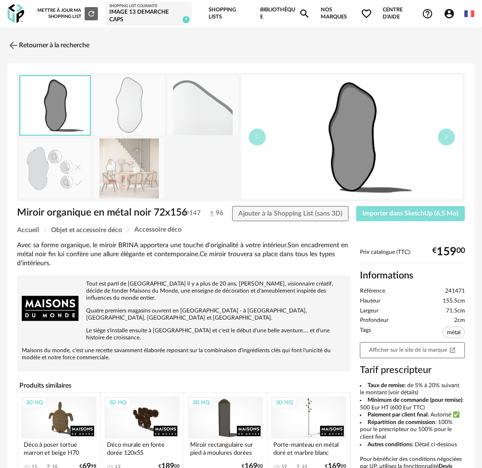
click at [399, 214] on span "Importer dans SketchUp (6,5 Mo)" at bounding box center [411, 213] width 96 height 7
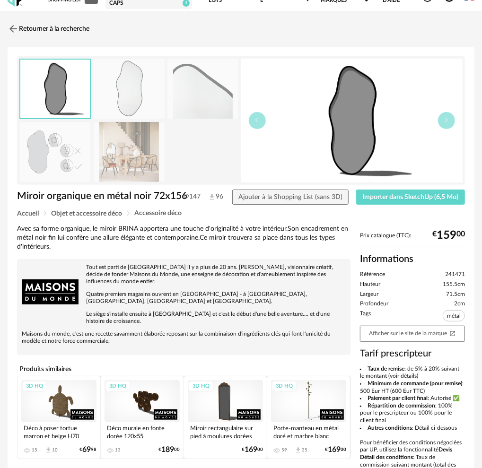
scroll to position [47, 0]
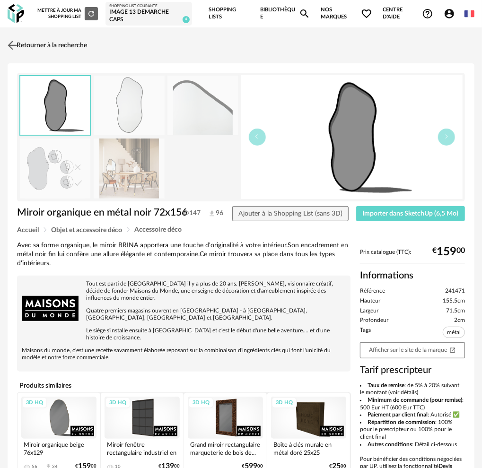
click at [38, 47] on link "Retourner à la recherche" at bounding box center [46, 45] width 82 height 21
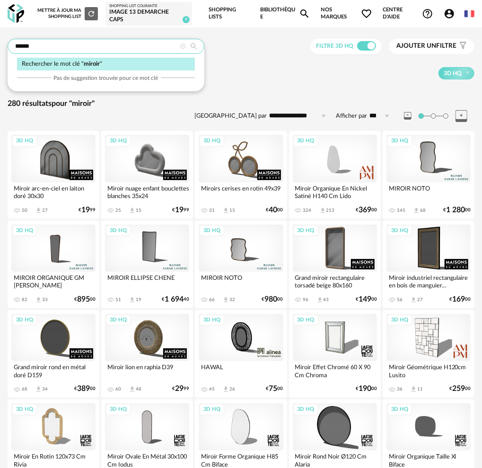
drag, startPoint x: 59, startPoint y: 46, endPoint x: -8, endPoint y: 46, distance: 66.6
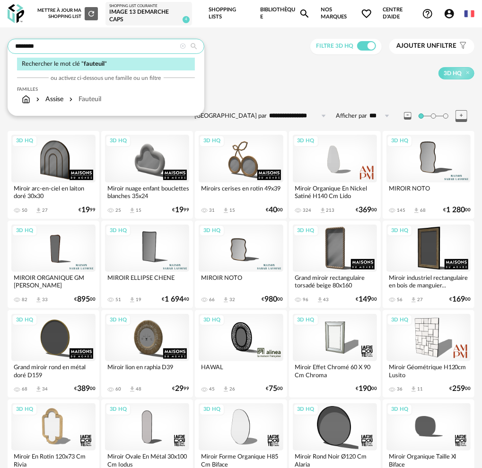
type input "********"
type input "**********"
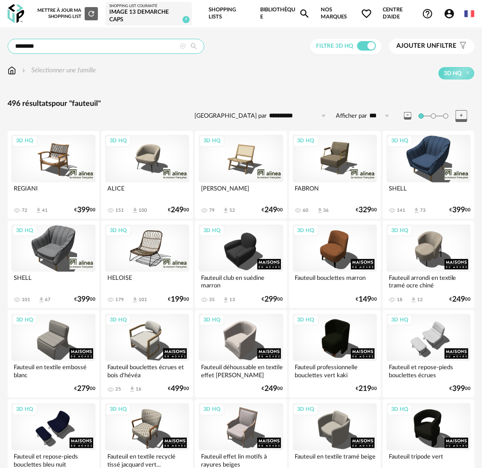
click at [49, 47] on input "********" at bounding box center [106, 46] width 197 height 15
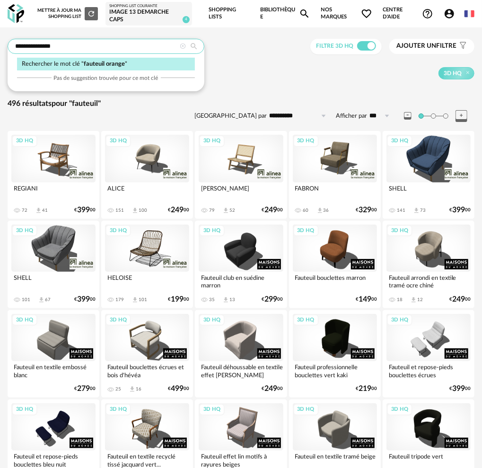
type input "**********"
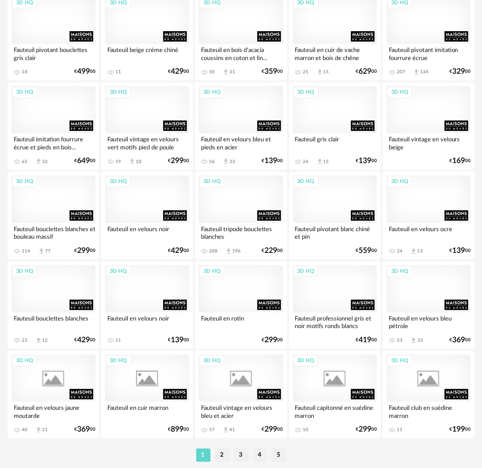
scroll to position [1511, 0]
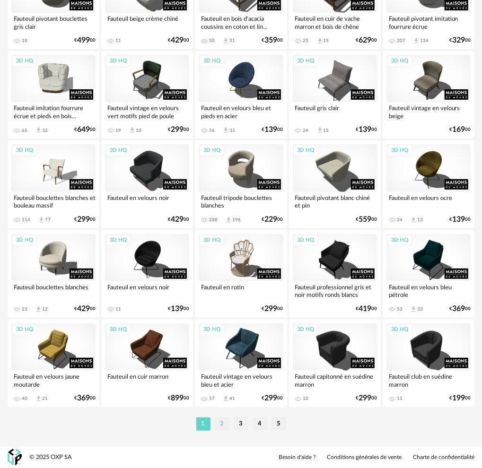
click at [223, 425] on li "2" at bounding box center [222, 423] width 14 height 13
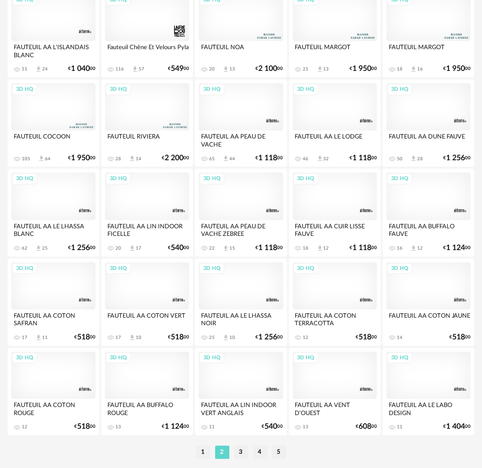
scroll to position [1511, 0]
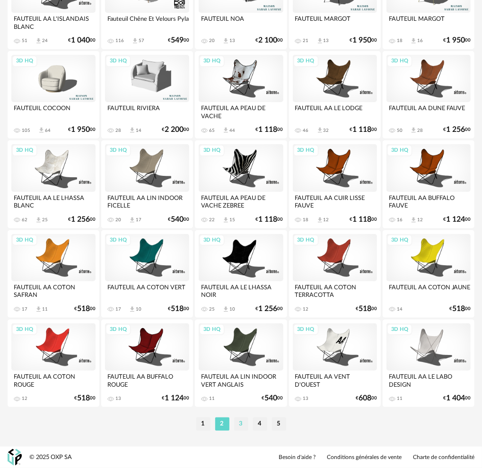
click at [240, 420] on li "3" at bounding box center [241, 423] width 14 height 13
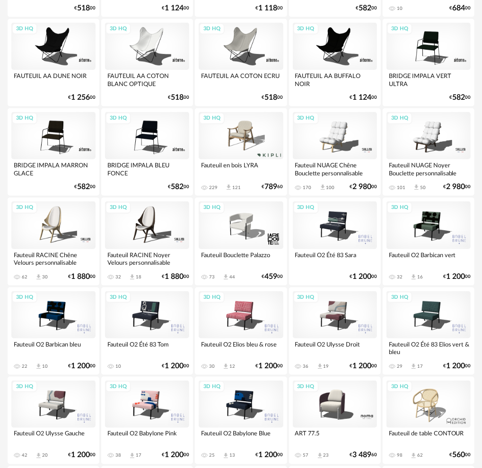
scroll to position [331, 0]
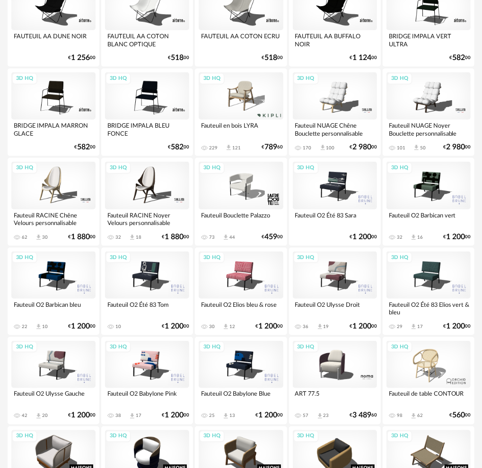
click at [333, 271] on div "3D HQ" at bounding box center [335, 274] width 84 height 47
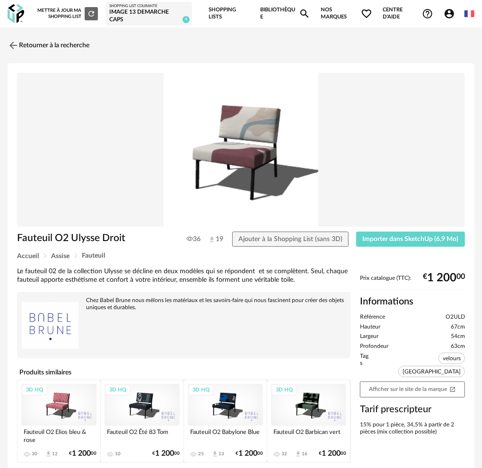
click at [149, 405] on div "3D HQ" at bounding box center [141, 405] width 75 height 42
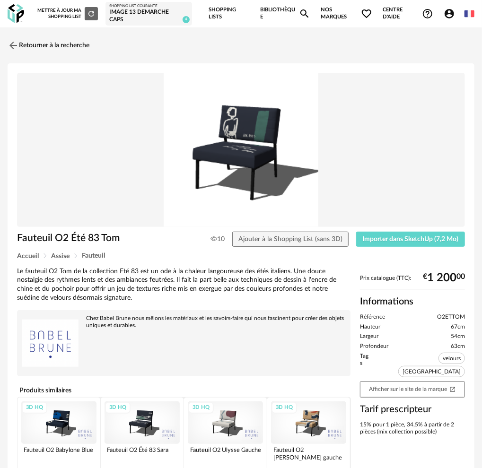
click at [232, 418] on div "3D HQ" at bounding box center [225, 422] width 75 height 42
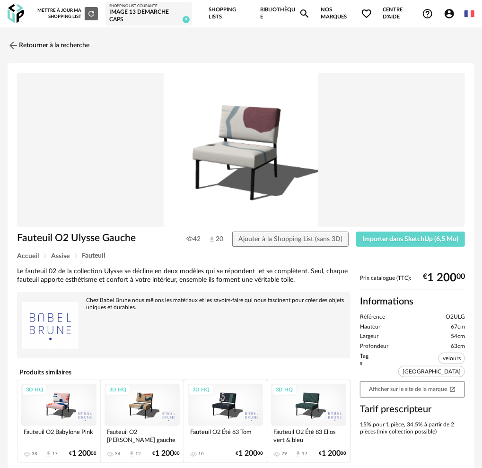
click at [308, 411] on div "3D HQ" at bounding box center [308, 405] width 75 height 42
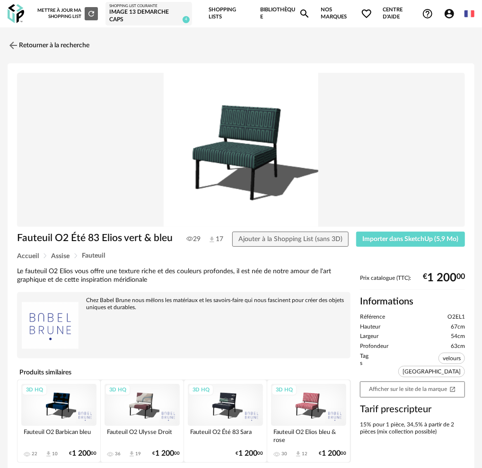
click at [49, 397] on div "3D HQ" at bounding box center [58, 405] width 75 height 42
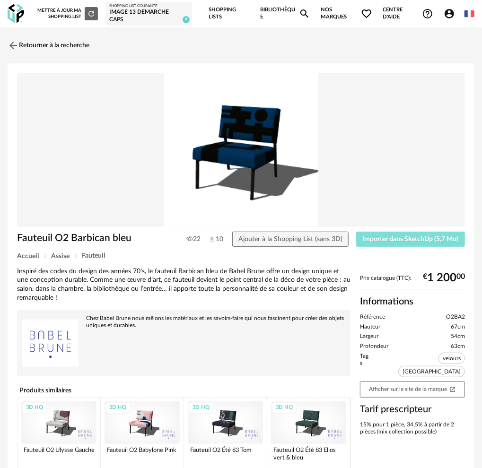
click at [391, 238] on span "Importer dans SketchUp (5,7 Mo)" at bounding box center [411, 239] width 96 height 7
click at [53, 43] on link "Retourner à la recherche" at bounding box center [46, 45] width 82 height 21
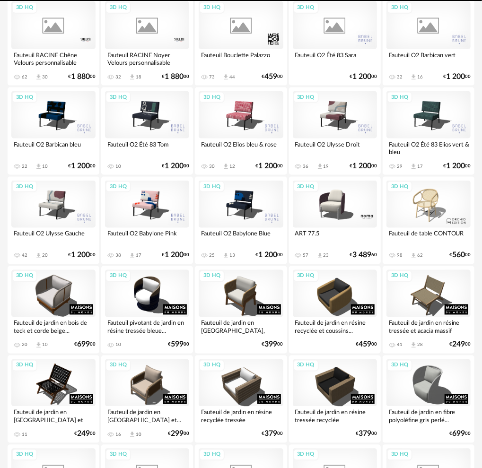
scroll to position [480, 0]
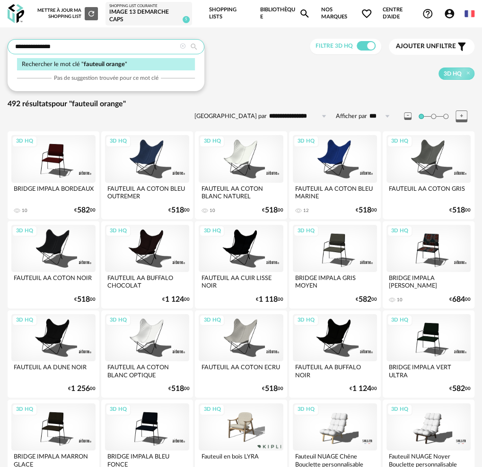
drag, startPoint x: 65, startPoint y: 44, endPoint x: -10, endPoint y: 42, distance: 75.2
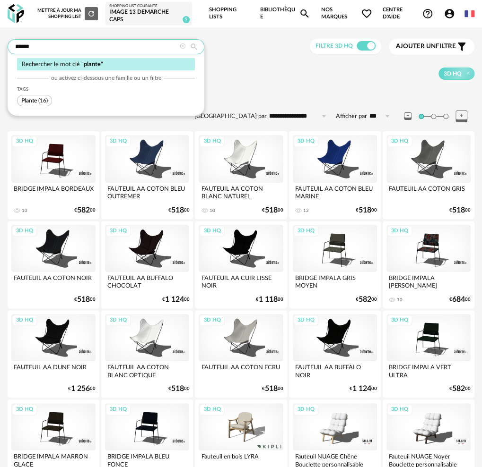
type input "******"
type input "**********"
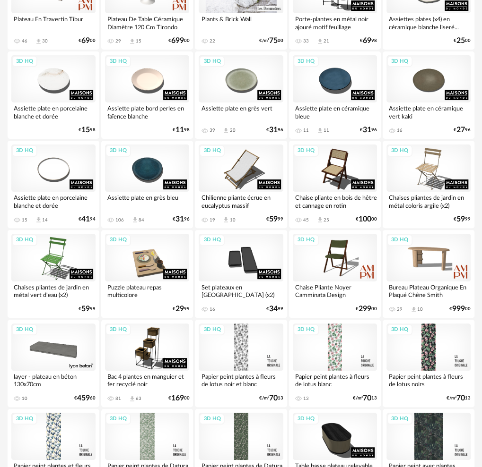
scroll to position [1511, 0]
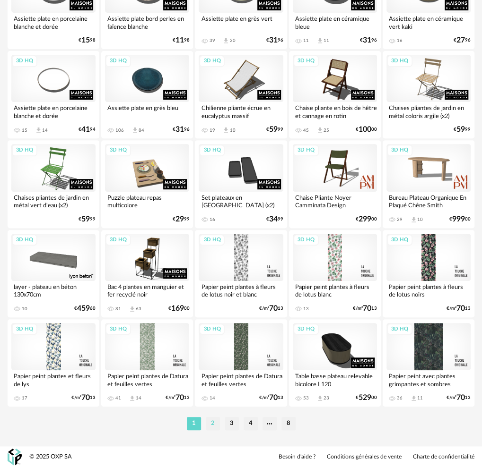
click at [216, 421] on li "2" at bounding box center [213, 423] width 14 height 13
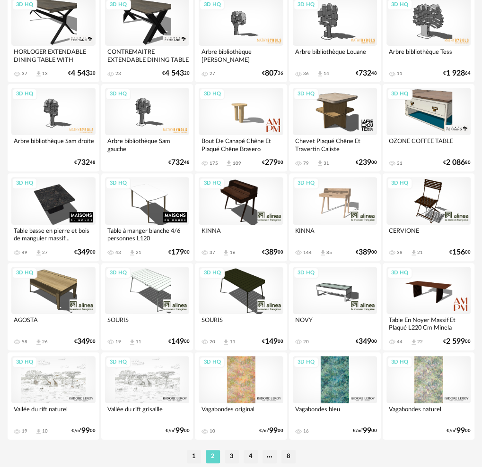
scroll to position [1504, 0]
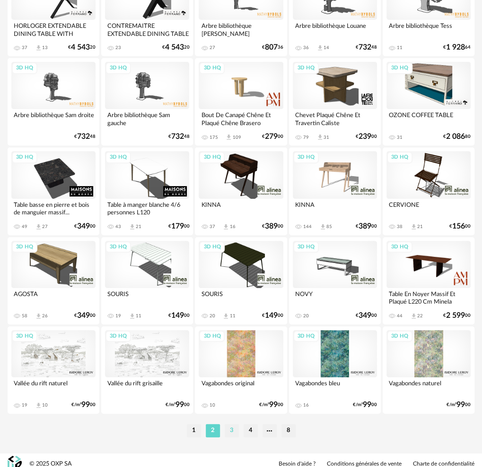
click at [232, 429] on li "3" at bounding box center [232, 430] width 14 height 13
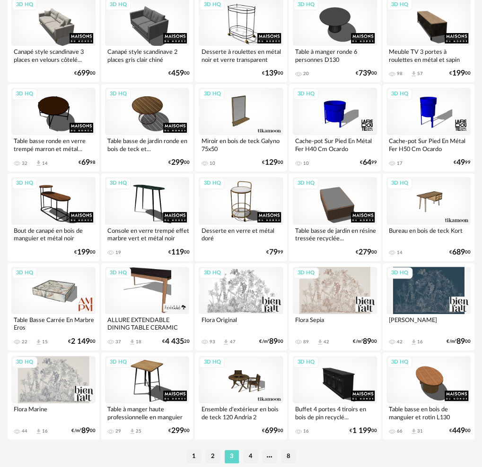
scroll to position [1511, 0]
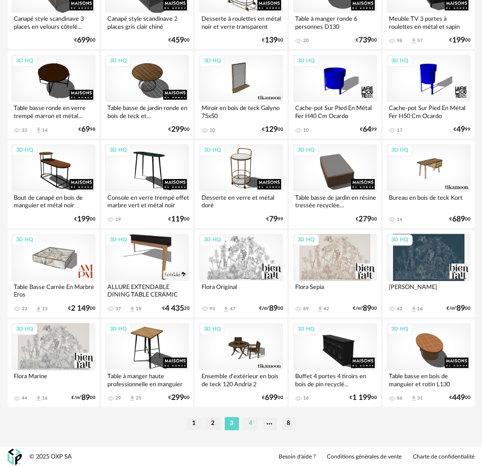
click at [251, 422] on li "4" at bounding box center [250, 423] width 14 height 13
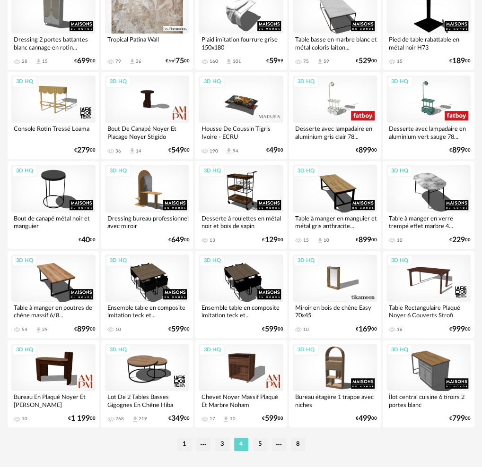
scroll to position [1511, 0]
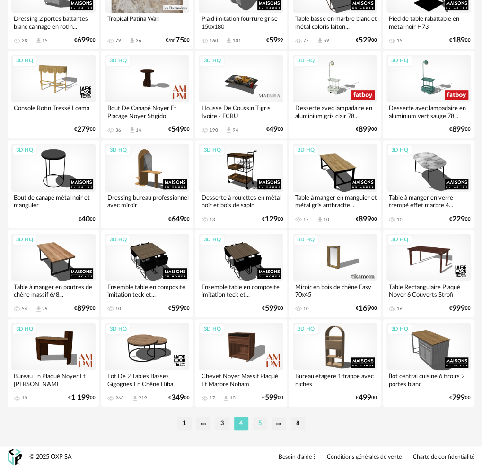
click at [260, 424] on li "5" at bounding box center [260, 423] width 14 height 13
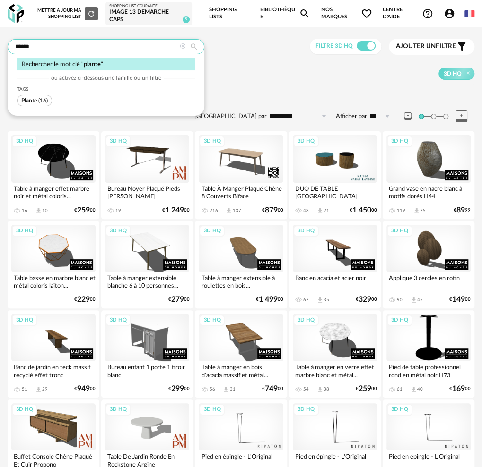
drag, startPoint x: 42, startPoint y: 48, endPoint x: -18, endPoint y: 41, distance: 60.5
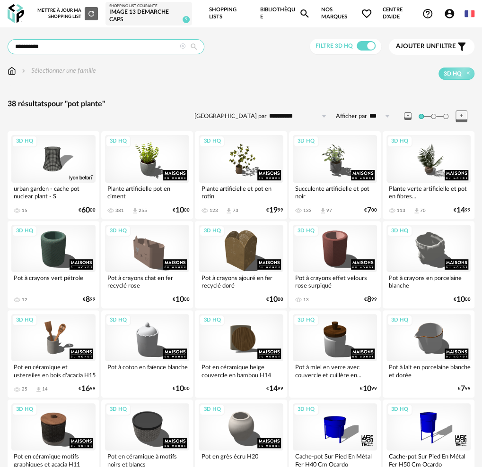
drag, startPoint x: 52, startPoint y: 46, endPoint x: -22, endPoint y: 46, distance: 73.7
click at [0, 46] on html "**********" at bounding box center [241, 459] width 482 height 918
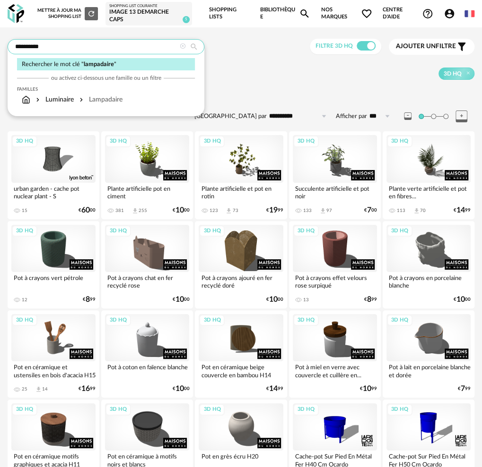
type input "**********"
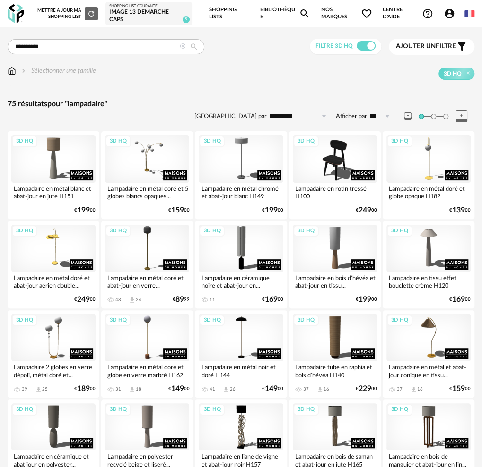
click at [437, 47] on span "Ajouter un filtre" at bounding box center [426, 47] width 60 height 8
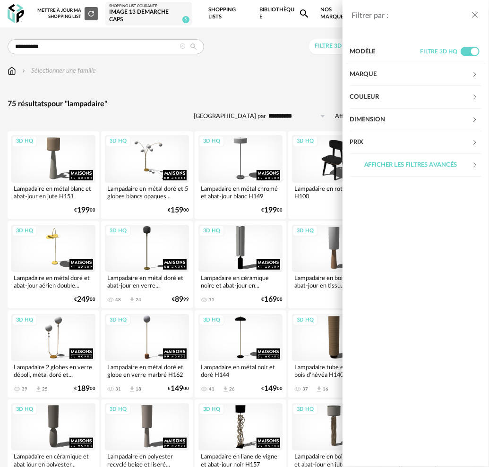
click at [380, 73] on div "Marque" at bounding box center [411, 74] width 122 height 23
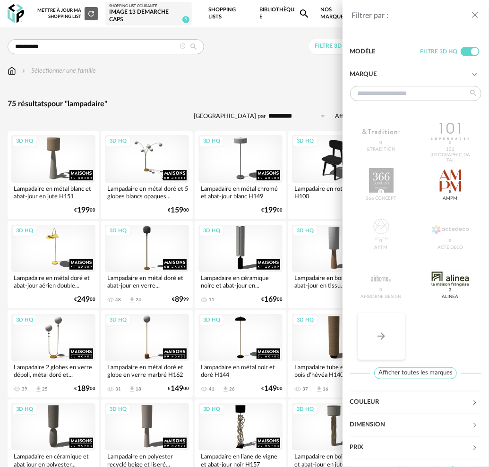
click at [379, 336] on icon "Arrow Right icon" at bounding box center [382, 337] width 8 height 8
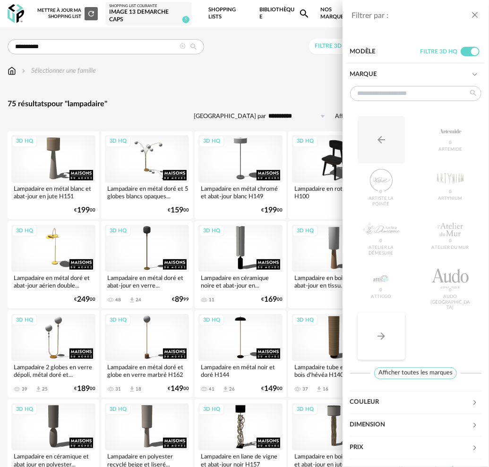
click at [380, 338] on icon "Arrow Right icon" at bounding box center [381, 336] width 11 height 11
click at [381, 336] on icon "Arrow Right icon" at bounding box center [381, 336] width 11 height 11
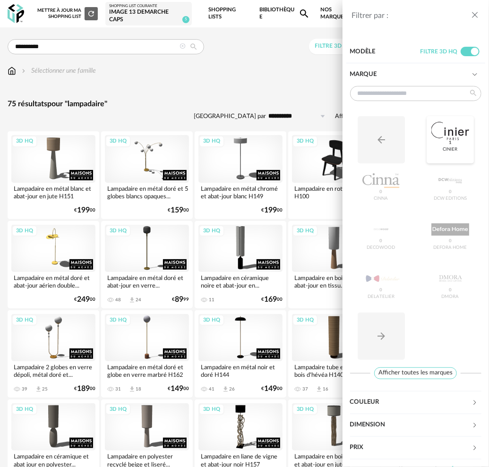
click at [443, 136] on div at bounding box center [450, 131] width 37 height 25
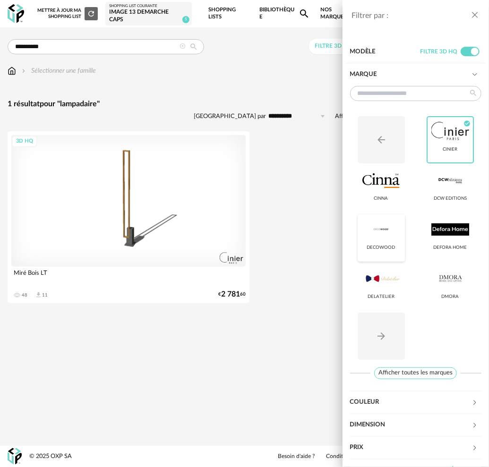
click at [377, 248] on div "Decowood" at bounding box center [381, 248] width 28 height 6
click at [447, 199] on div "DCW Editions" at bounding box center [450, 199] width 33 height 6
click at [389, 188] on div at bounding box center [381, 180] width 37 height 25
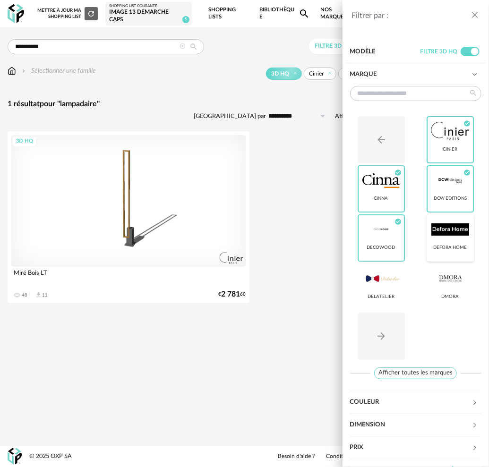
click at [439, 233] on div at bounding box center [450, 229] width 37 height 25
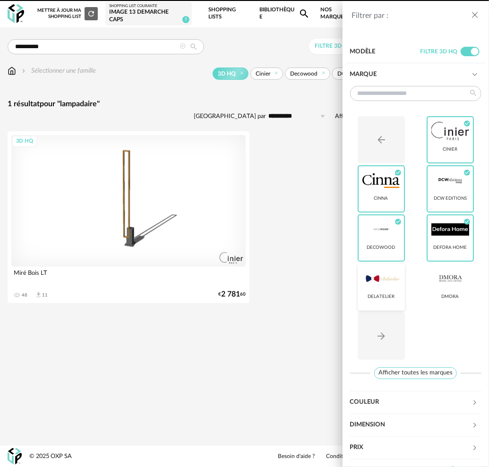
click at [387, 281] on div at bounding box center [381, 279] width 37 height 25
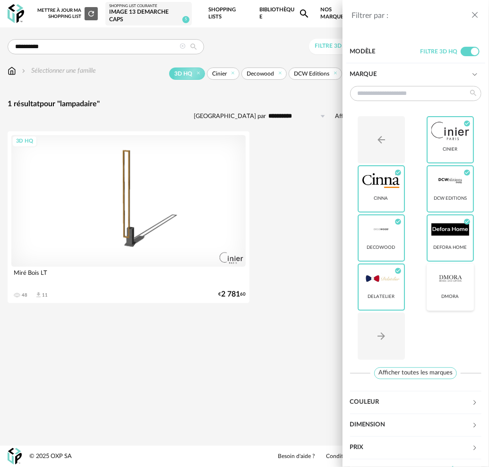
click at [441, 278] on div at bounding box center [450, 279] width 37 height 25
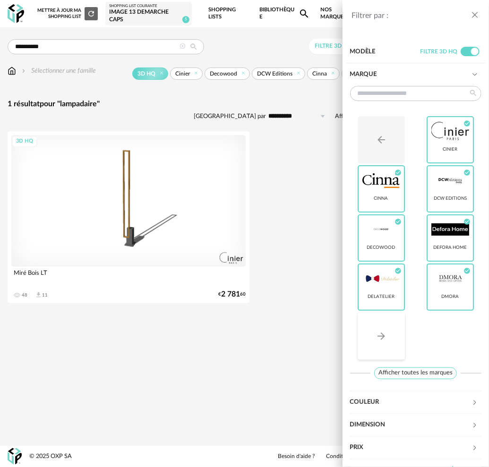
click at [377, 337] on icon "Arrow Right icon" at bounding box center [381, 336] width 11 height 11
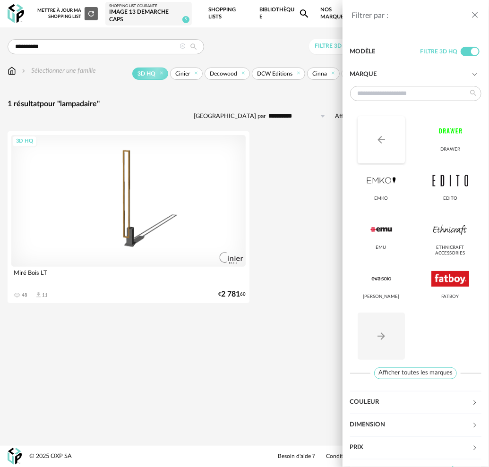
click at [381, 147] on button "Arrow Left icon" at bounding box center [381, 139] width 47 height 47
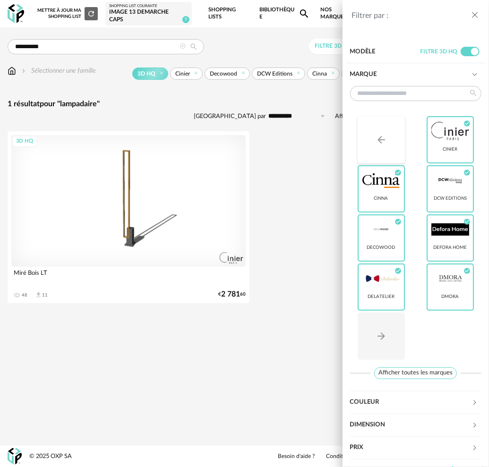
click at [381, 147] on button "Arrow Left icon" at bounding box center [381, 139] width 47 height 47
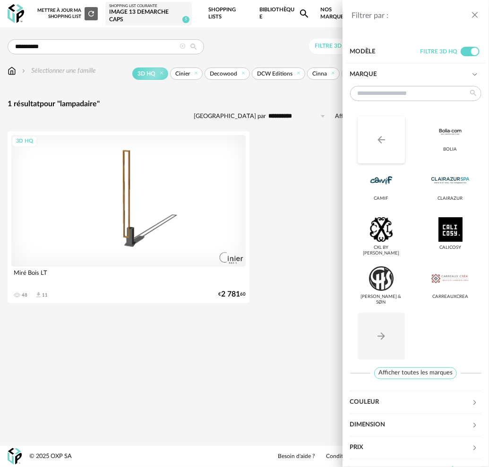
click at [381, 147] on button "Arrow Left icon" at bounding box center [381, 139] width 47 height 47
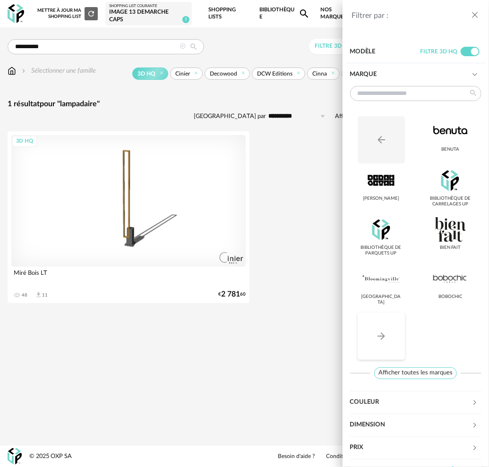
click at [384, 336] on icon "Arrow Right icon" at bounding box center [382, 337] width 8 height 8
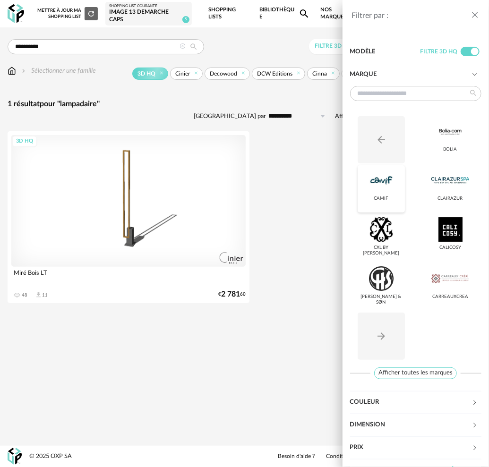
click at [386, 189] on div at bounding box center [381, 180] width 37 height 25
click at [383, 237] on div at bounding box center [381, 229] width 37 height 25
click at [477, 12] on icon "close drawer" at bounding box center [474, 14] width 9 height 9
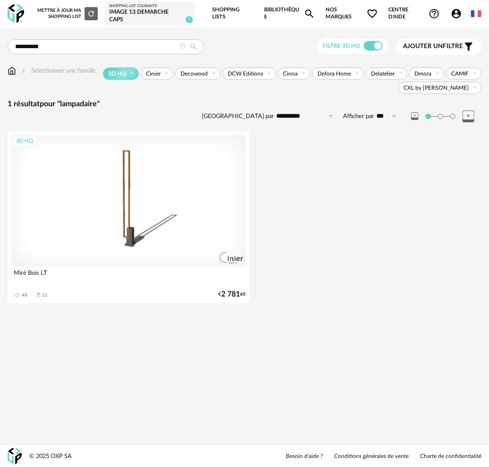
click at [128, 215] on div "3D HQ" at bounding box center [128, 201] width 234 height 132
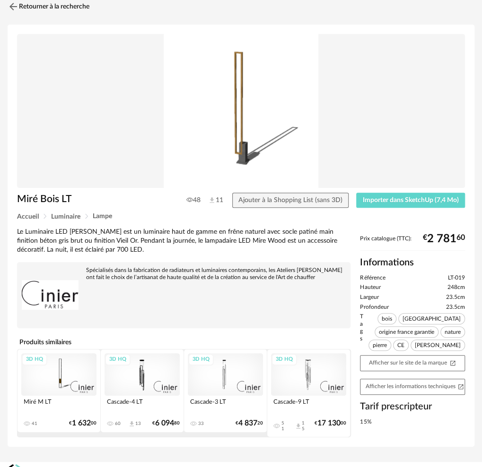
scroll to position [49, 0]
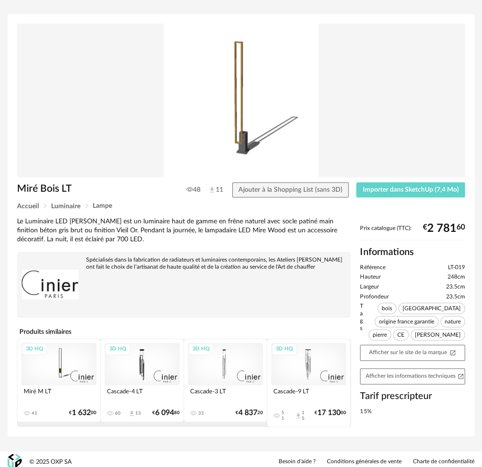
click at [69, 366] on div "3D HQ" at bounding box center [58, 364] width 75 height 42
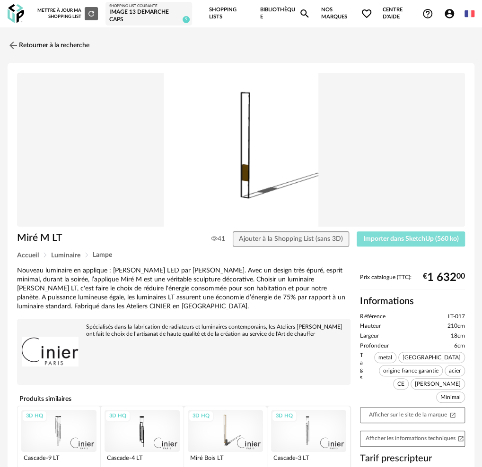
click at [409, 238] on span "Importer dans SketchUp (560 ko)" at bounding box center [410, 239] width 95 height 7
click at [24, 47] on link "Retourner à la recherche" at bounding box center [46, 45] width 82 height 21
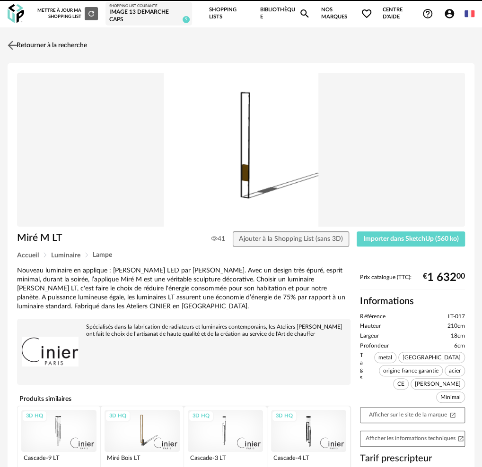
click at [53, 42] on link "Retourner à la recherche" at bounding box center [46, 45] width 82 height 21
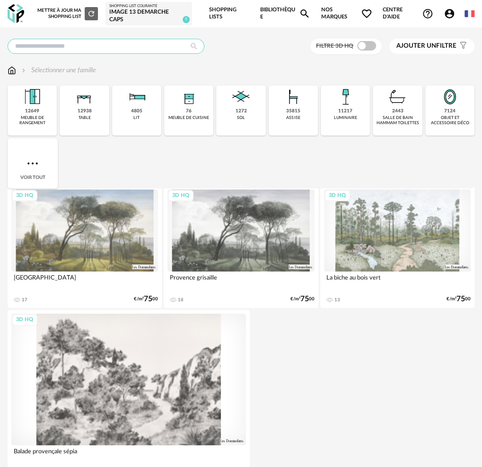
click at [63, 46] on input "text" at bounding box center [106, 46] width 197 height 15
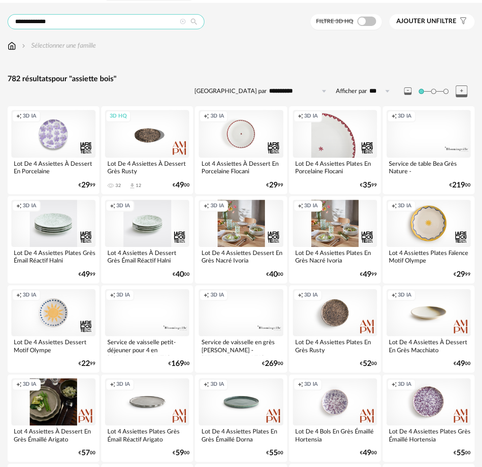
scroll to position [23, 0]
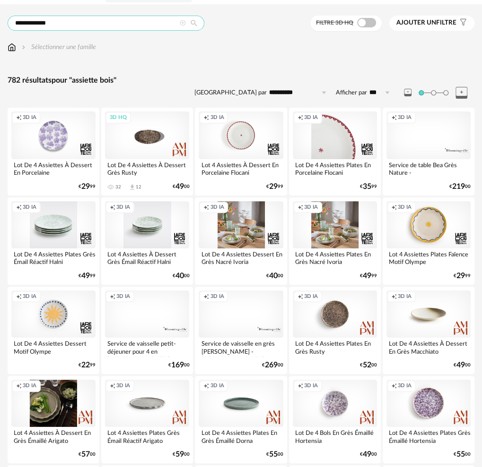
drag, startPoint x: 34, startPoint y: 23, endPoint x: -10, endPoint y: 21, distance: 44.5
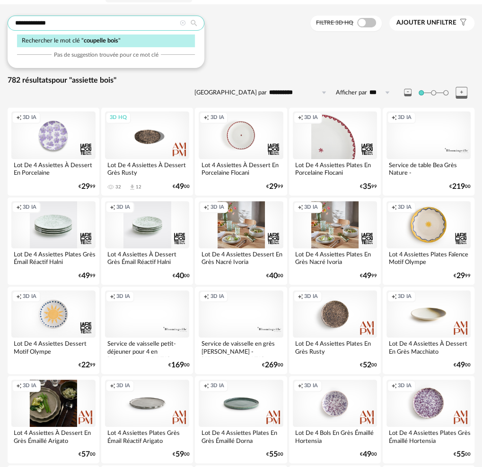
type input "**********"
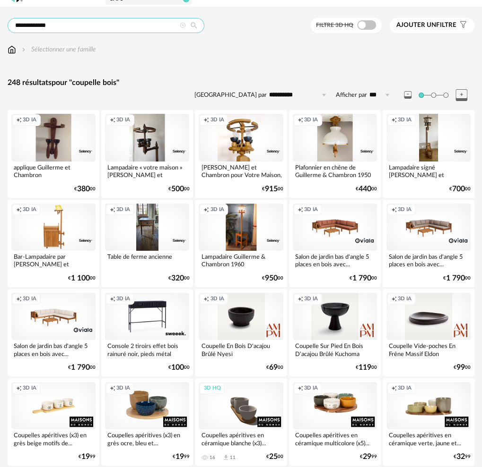
scroll to position [8, 0]
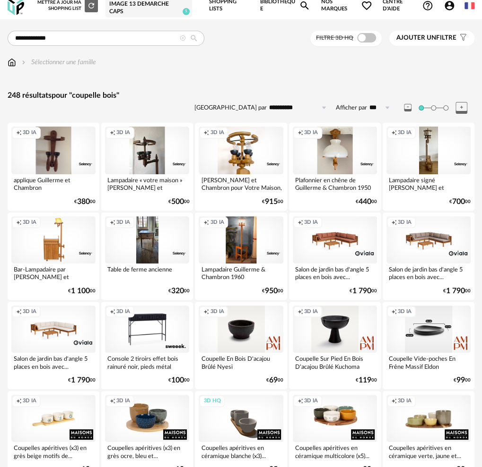
click at [428, 330] on div "Creation icon 3D IA" at bounding box center [428, 329] width 84 height 47
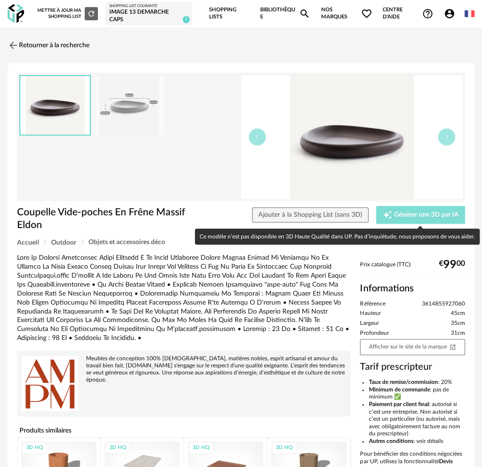
click at [414, 217] on span "Générer une 3D par IA" at bounding box center [426, 215] width 65 height 7
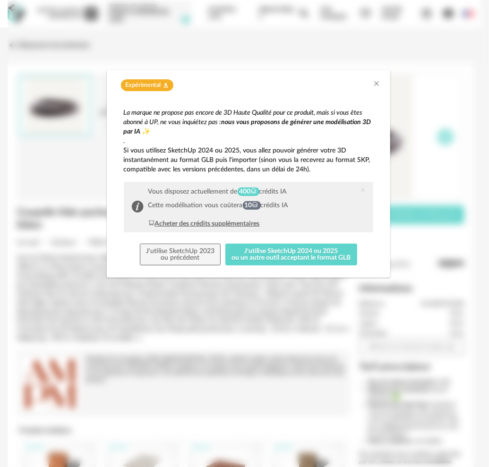
click at [236, 222] on div "Acheter des crédits supplémentaires" at bounding box center [204, 223] width 112 height 9
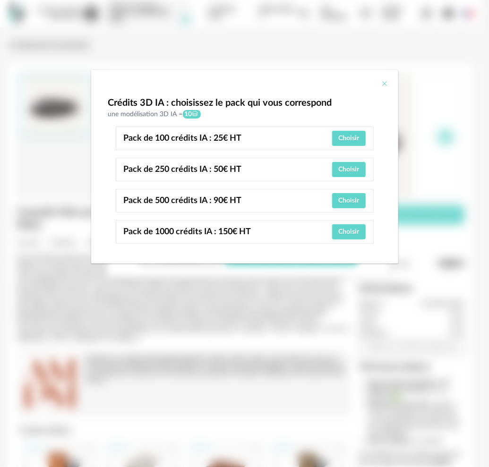
click at [384, 83] on icon "Close" at bounding box center [385, 84] width 8 height 8
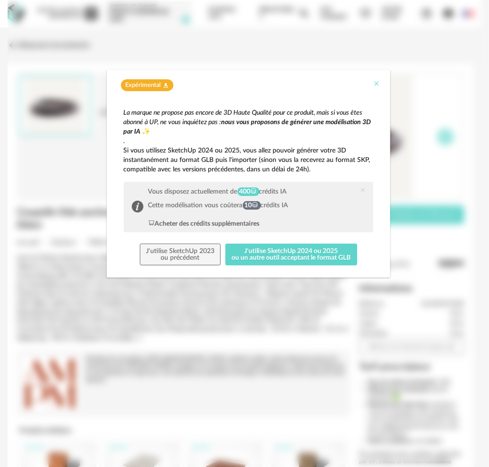
click at [375, 82] on icon "Close" at bounding box center [377, 84] width 8 height 8
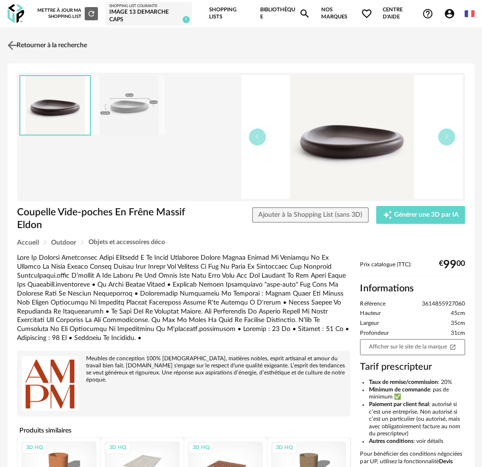
click at [59, 43] on link "Retourner à la recherche" at bounding box center [46, 45] width 82 height 21
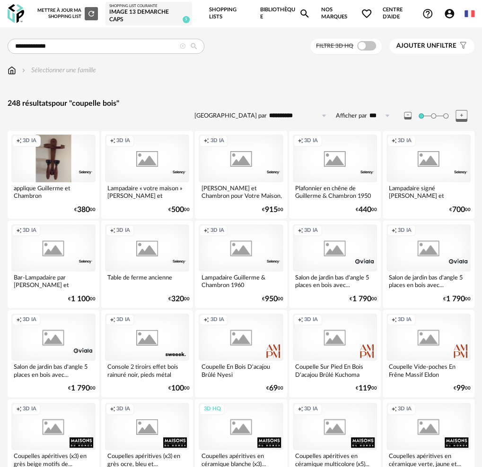
scroll to position [8, 0]
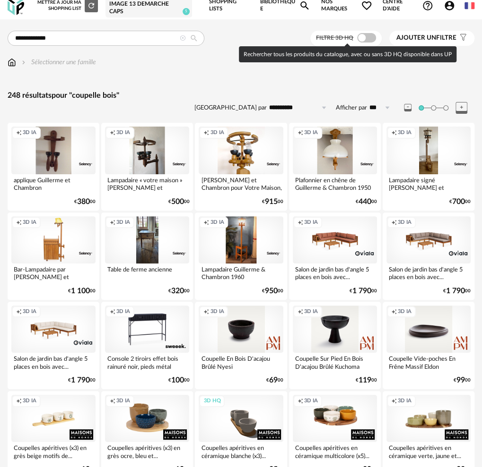
click at [369, 39] on span at bounding box center [366, 37] width 19 height 9
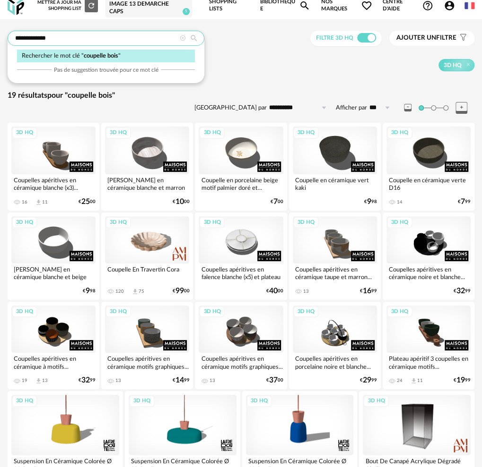
click at [38, 38] on input "**********" at bounding box center [106, 38] width 197 height 15
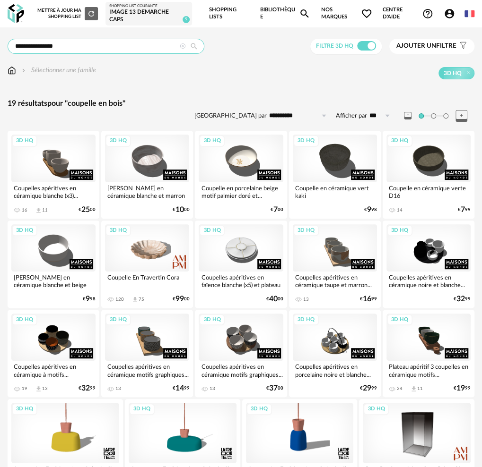
drag, startPoint x: 44, startPoint y: 45, endPoint x: 11, endPoint y: 45, distance: 33.1
click at [11, 45] on input "**********" at bounding box center [106, 46] width 197 height 15
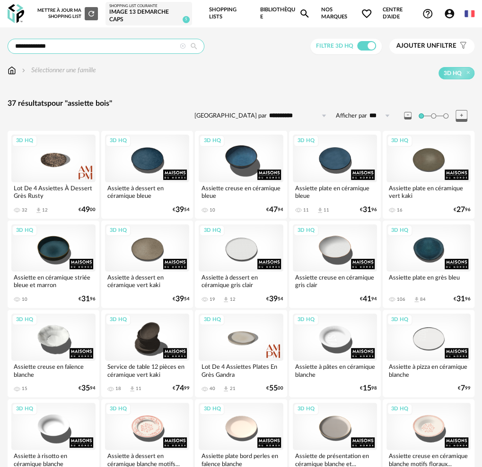
drag, startPoint x: 34, startPoint y: 47, endPoint x: -16, endPoint y: 46, distance: 49.6
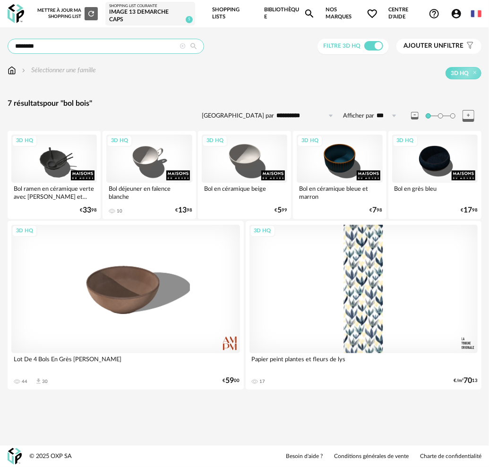
drag, startPoint x: 25, startPoint y: 46, endPoint x: 3, endPoint y: 31, distance: 26.5
click at [4, 44] on div "**********" at bounding box center [244, 223] width 489 height 369
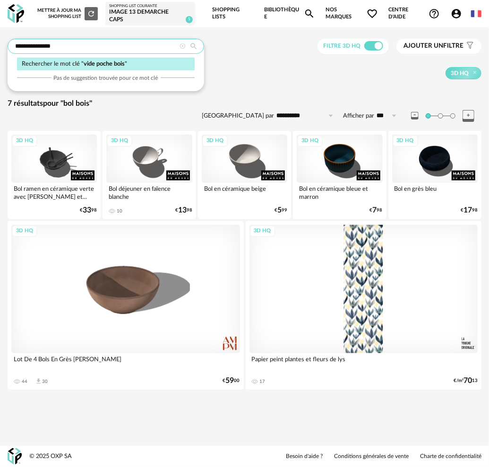
type input "**********"
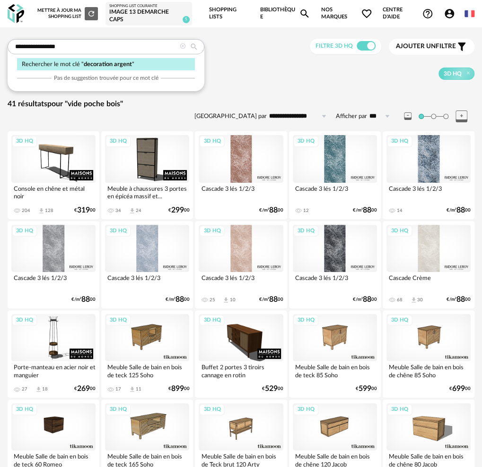
type input "**********"
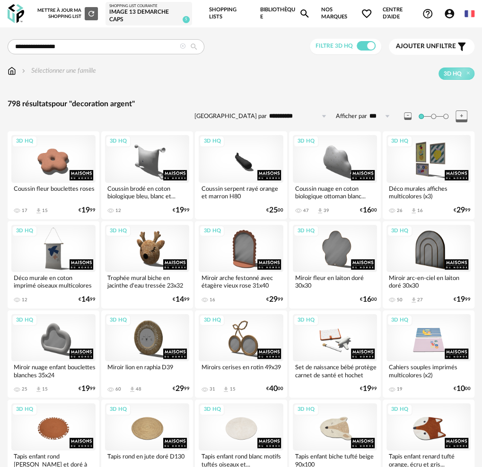
drag, startPoint x: 69, startPoint y: 46, endPoint x: -36, endPoint y: 46, distance: 104.9
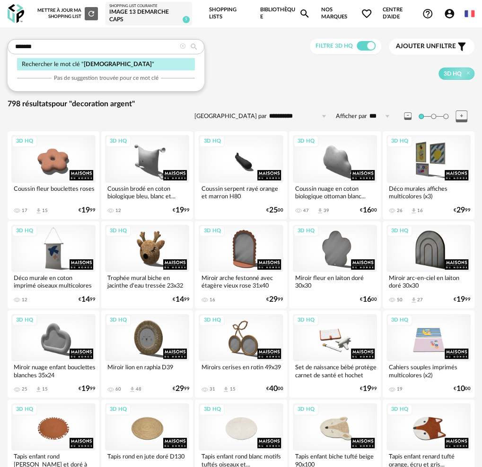
type input "*******"
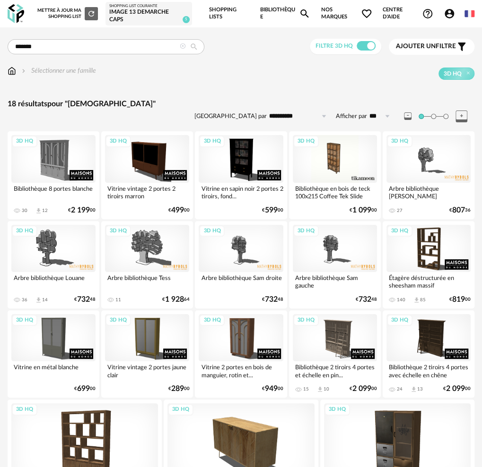
click at [426, 45] on span "Ajouter un" at bounding box center [416, 46] width 40 height 7
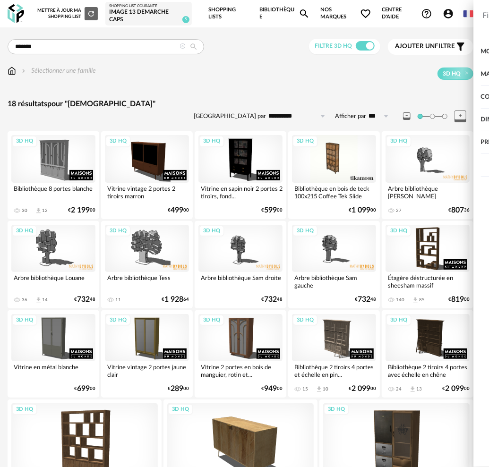
click at [396, 97] on div "Couleur" at bounding box center [411, 97] width 122 height 23
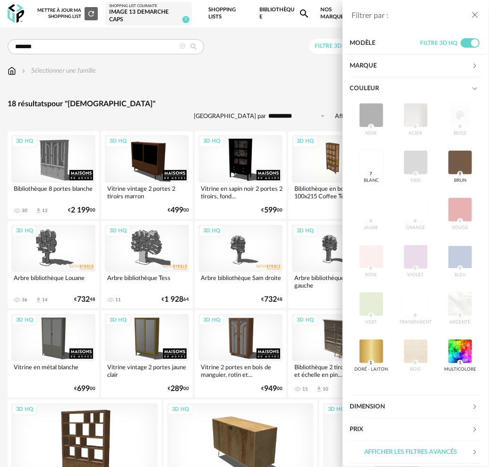
scroll to position [150, 0]
click at [368, 302] on div "noir 0 acier 0 beige 0 blanc 7 gris 0 brun 9 jaune 0 orange 0 rouge 0 rose 0 vi…" at bounding box center [416, 242] width 132 height 284
click at [180, 46] on div "Filtrer par : Modèle Filtre 3D HQ Marque &tradition 0 101 Copenhagen 0 366 Conc…" at bounding box center [244, 233] width 489 height 467
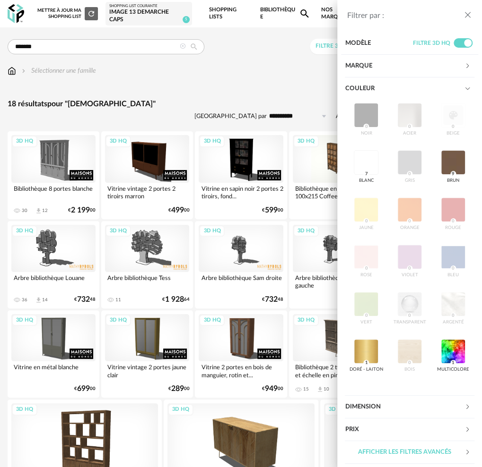
click at [184, 45] on icon at bounding box center [183, 46] width 6 height 6
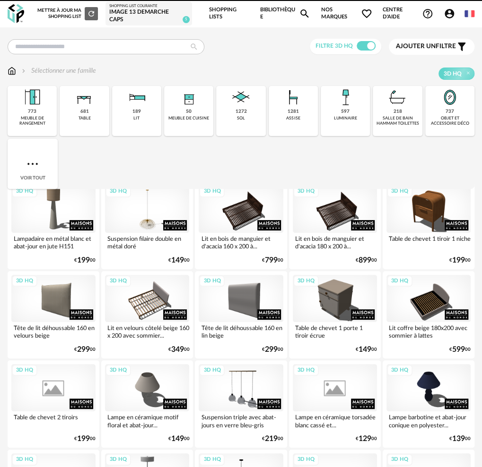
click at [438, 50] on div "Ajouter un filtre s Filter icon" at bounding box center [431, 46] width 71 height 11
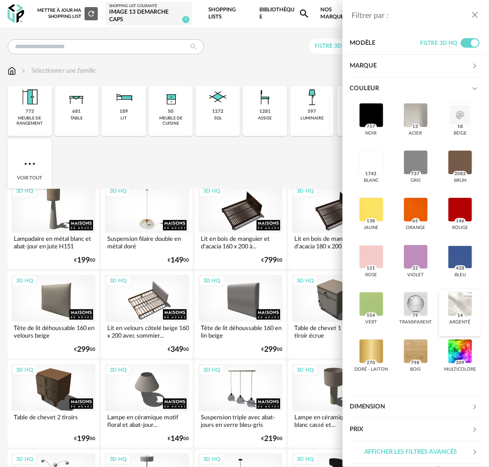
click at [448, 306] on div at bounding box center [460, 304] width 25 height 25
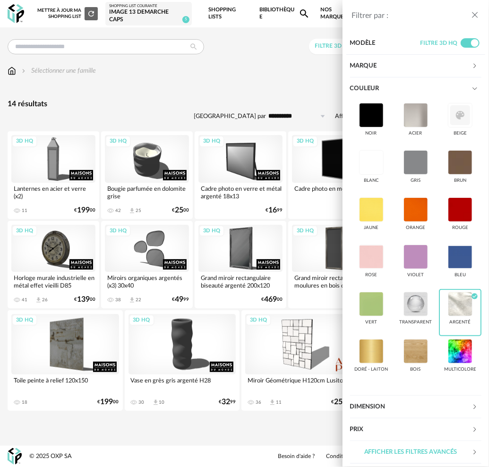
click at [238, 91] on div "Filtrer par : Modèle Filtre 3D HQ Marque &tradition 0 101 Copenhagen 0 366 Conc…" at bounding box center [244, 233] width 489 height 467
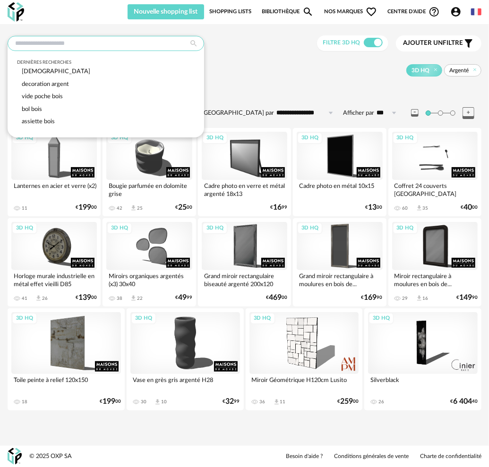
click at [48, 43] on input "text" at bounding box center [106, 43] width 197 height 15
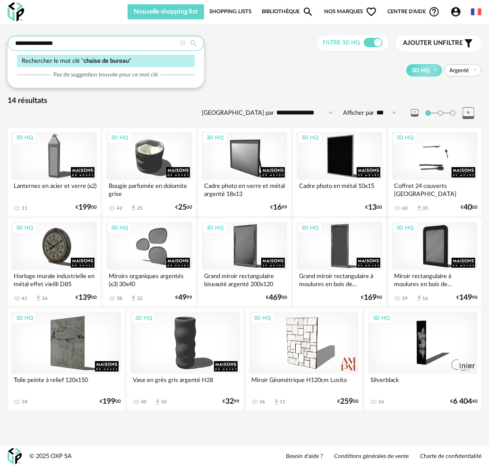
type input "**********"
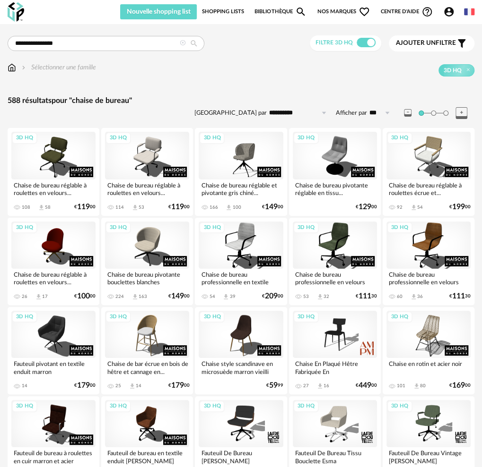
click at [418, 43] on span "Ajouter un" at bounding box center [416, 43] width 40 height 7
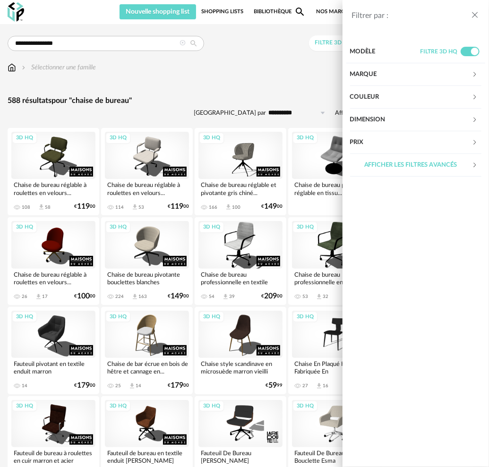
click at [386, 99] on div "Couleur" at bounding box center [411, 97] width 122 height 23
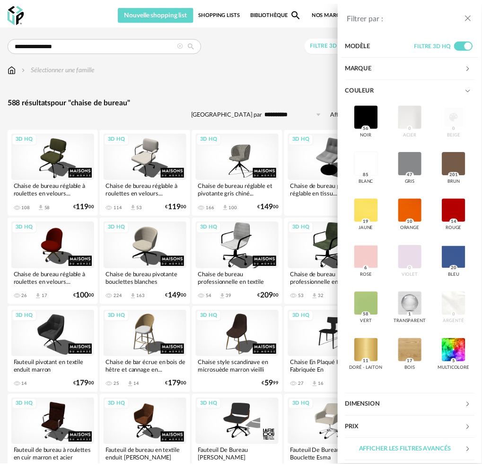
scroll to position [55, 0]
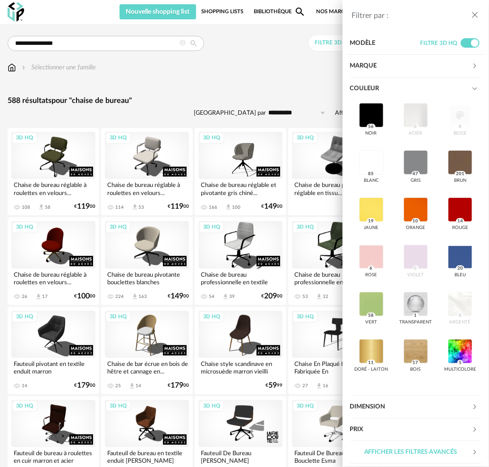
click at [369, 305] on div "noir 56 acier 0 beige 0 blanc 85 gris 47 brun 201 jaune 19 orange 10 rouge 14 r…" at bounding box center [416, 242] width 132 height 284
click at [384, 252] on div at bounding box center [371, 257] width 25 height 25
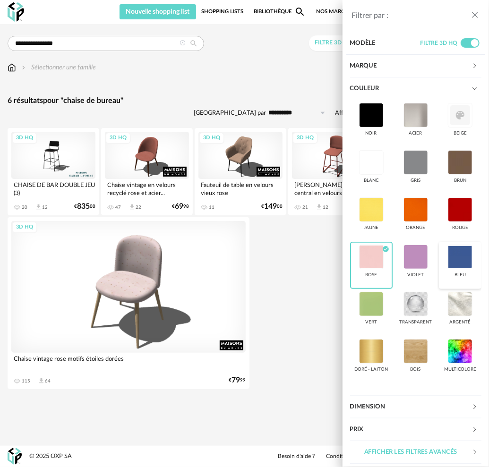
click at [454, 269] on div at bounding box center [460, 257] width 25 height 25
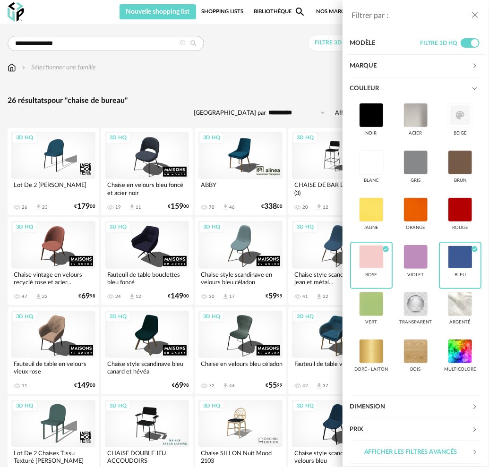
click at [474, 16] on icon "close drawer" at bounding box center [474, 14] width 9 height 9
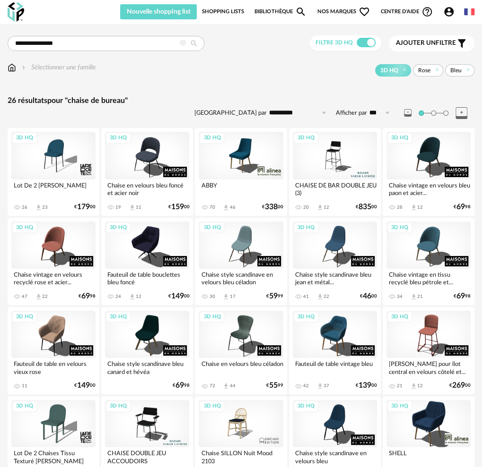
click at [419, 43] on span "Ajouter un" at bounding box center [416, 43] width 40 height 7
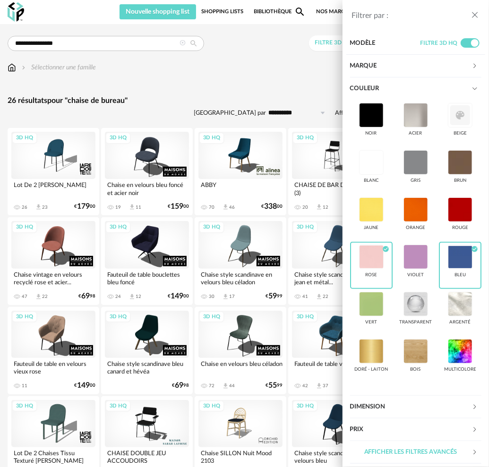
click at [474, 15] on icon "close drawer" at bounding box center [474, 14] width 9 height 9
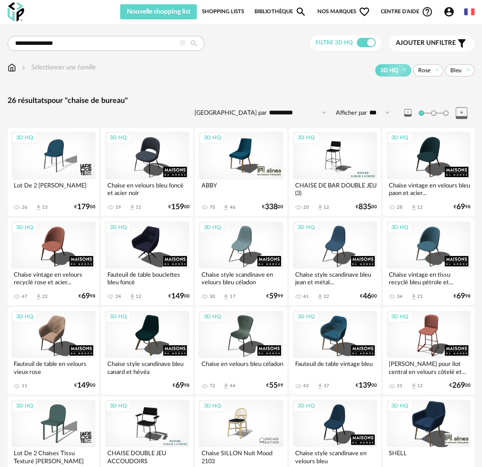
click at [181, 43] on icon at bounding box center [183, 43] width 6 height 6
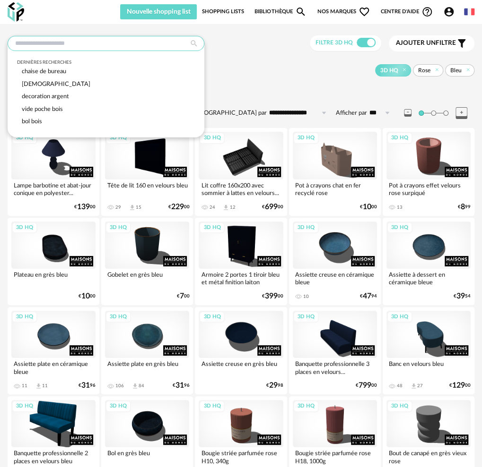
click at [82, 45] on input "text" at bounding box center [106, 43] width 197 height 15
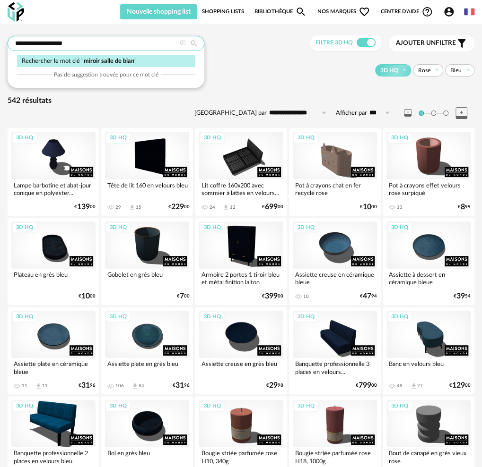
type input "**********"
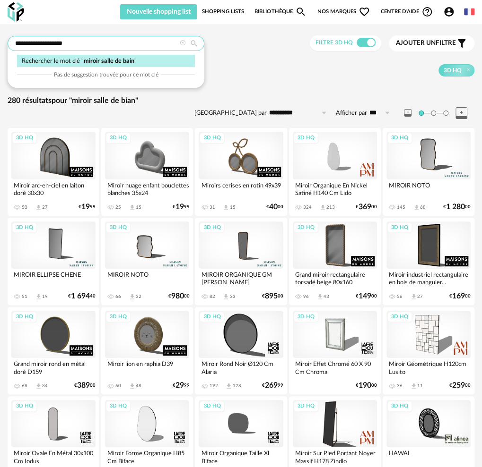
type input "**********"
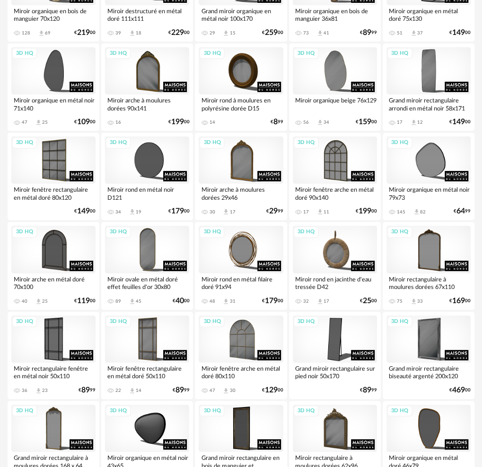
scroll to position [1508, 0]
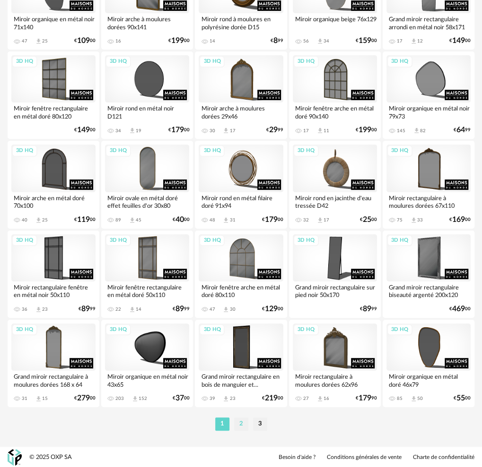
click at [241, 426] on li "2" at bounding box center [241, 424] width 14 height 13
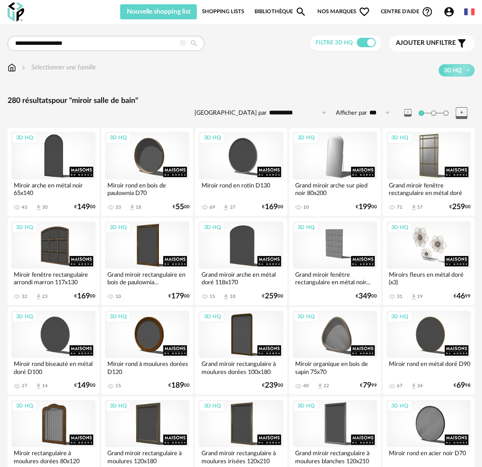
click at [428, 40] on span "Ajouter un" at bounding box center [416, 43] width 40 height 7
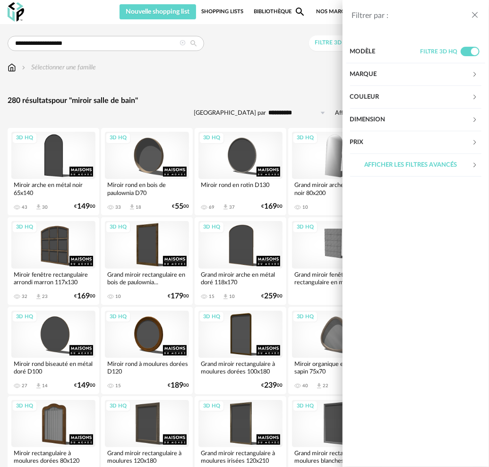
click at [389, 75] on div "Marque" at bounding box center [411, 74] width 122 height 23
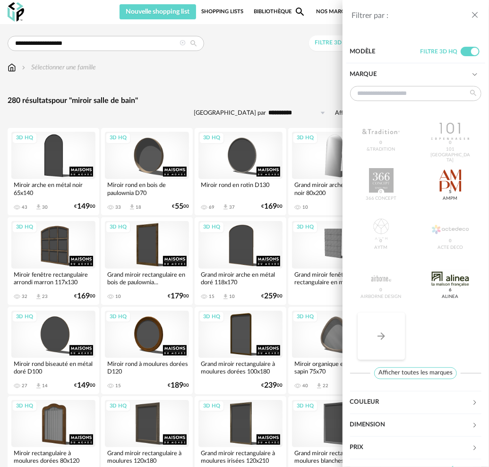
click at [384, 337] on icon "Arrow Right icon" at bounding box center [382, 337] width 8 height 8
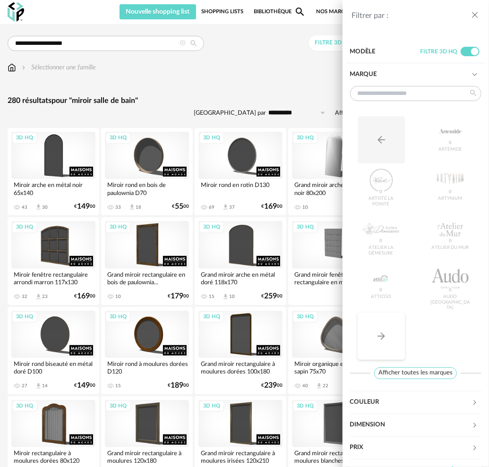
click at [384, 337] on icon "Arrow Right icon" at bounding box center [382, 337] width 8 height 8
click at [385, 337] on icon "Arrow Right icon" at bounding box center [381, 336] width 11 height 11
click at [385, 339] on icon "Arrow Right icon" at bounding box center [381, 336] width 11 height 11
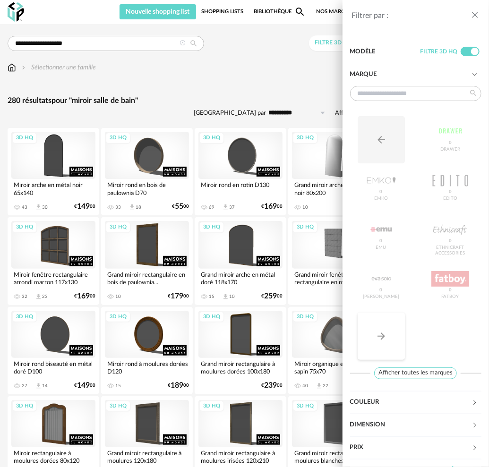
click at [385, 339] on icon "Arrow Right icon" at bounding box center [381, 336] width 11 height 11
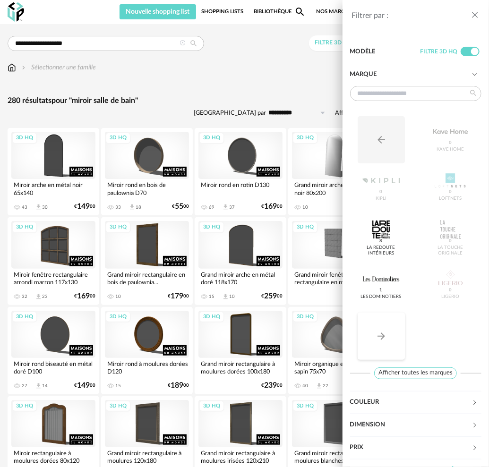
click at [386, 340] on icon "Arrow Right icon" at bounding box center [381, 336] width 11 height 11
click at [390, 342] on button "Arrow Right icon" at bounding box center [381, 336] width 47 height 47
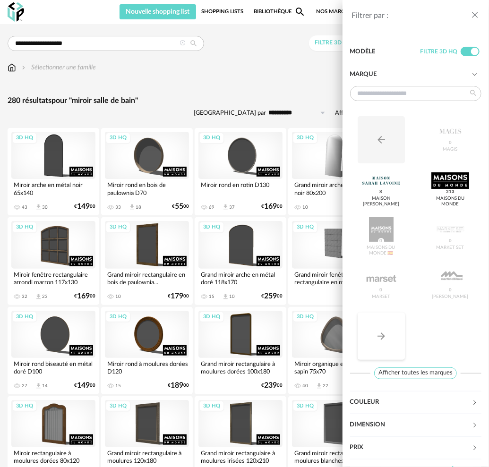
click at [390, 342] on button "Arrow Right icon" at bounding box center [381, 336] width 47 height 47
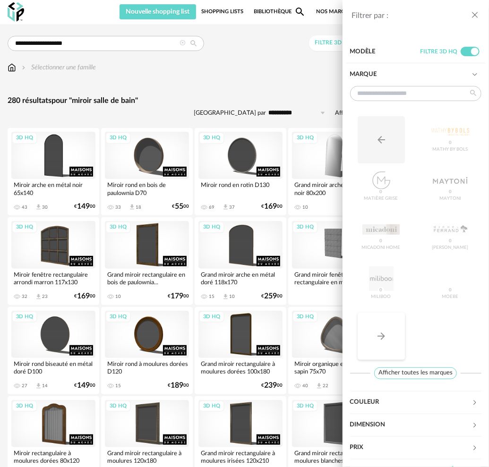
click at [390, 342] on button "Arrow Right icon" at bounding box center [381, 336] width 47 height 47
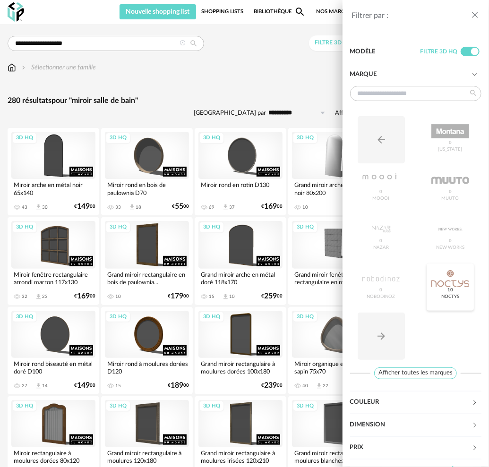
click at [452, 285] on div at bounding box center [450, 279] width 37 height 25
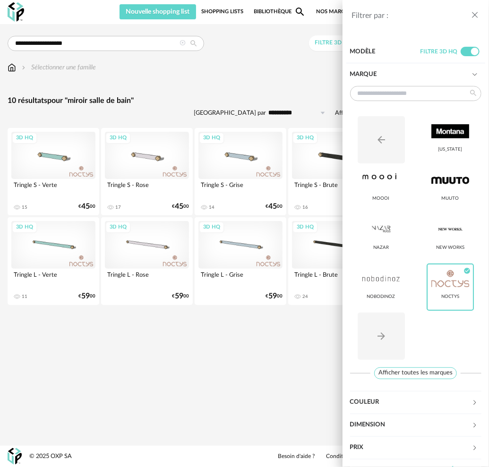
click at [240, 258] on div "Filtrer par : Modèle Filtre 3D HQ Marque Arrow Left icon [US_STATE] [GEOGRAPHIC…" at bounding box center [244, 233] width 489 height 467
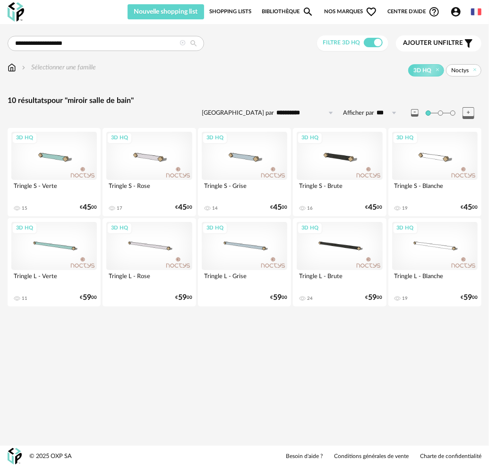
click at [259, 256] on div "3D HQ" at bounding box center [245, 246] width 86 height 48
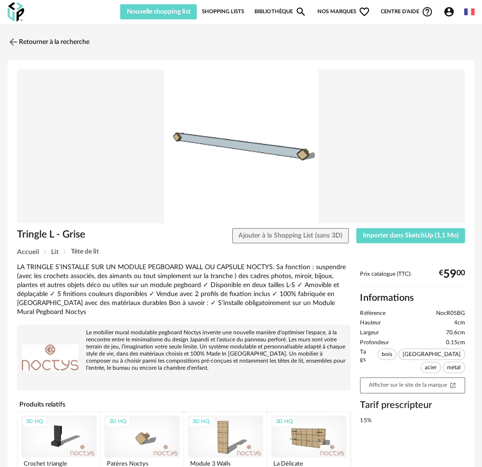
scroll to position [142, 0]
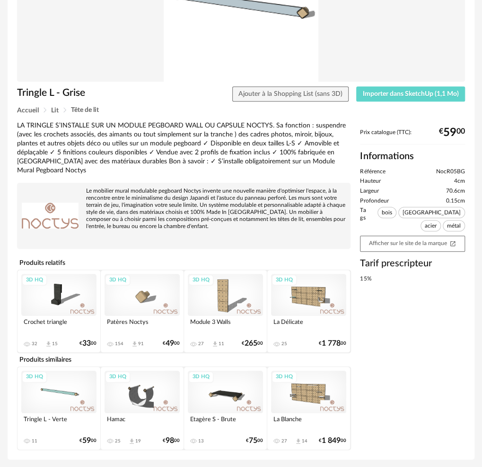
click at [312, 301] on div "3D HQ" at bounding box center [308, 295] width 75 height 42
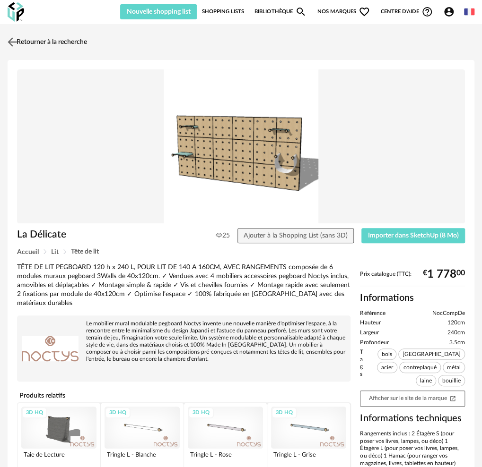
click at [67, 42] on link "Retourner à la recherche" at bounding box center [46, 42] width 82 height 21
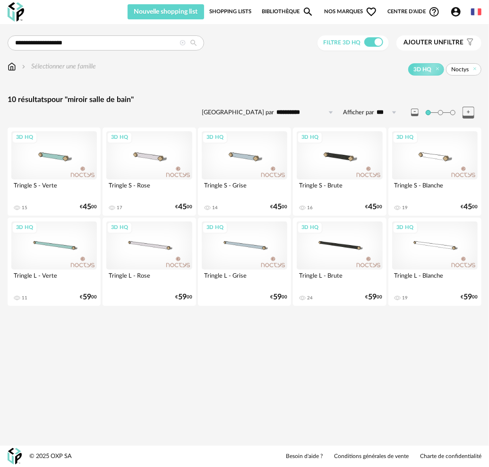
click at [341, 9] on span "Nos marques Heart Outline icon" at bounding box center [350, 11] width 53 height 15
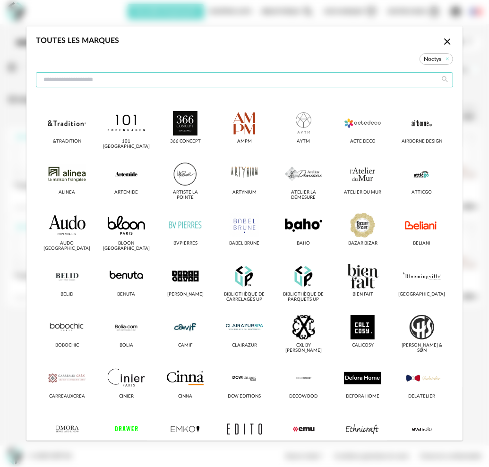
click at [140, 80] on input "dialog" at bounding box center [244, 79] width 417 height 15
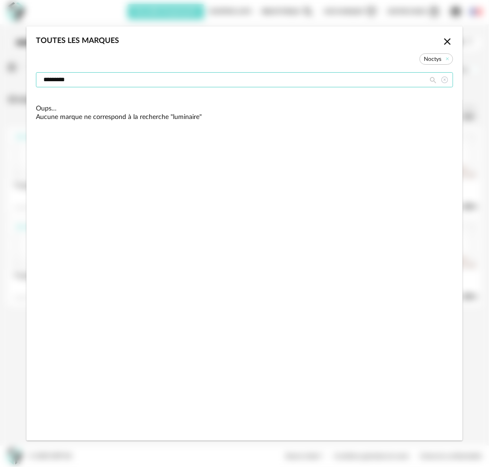
type input "*********"
click at [443, 78] on icon "dialog" at bounding box center [445, 79] width 12 height 15
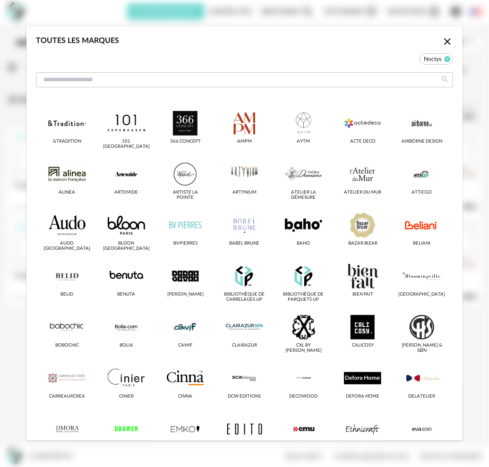
click at [445, 57] on icon "dialog" at bounding box center [448, 59] width 6 height 6
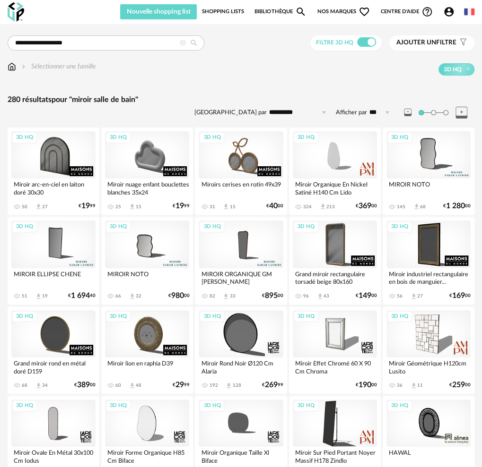
click at [269, 9] on link "Bibliothèque Magnify icon" at bounding box center [280, 11] width 52 height 15
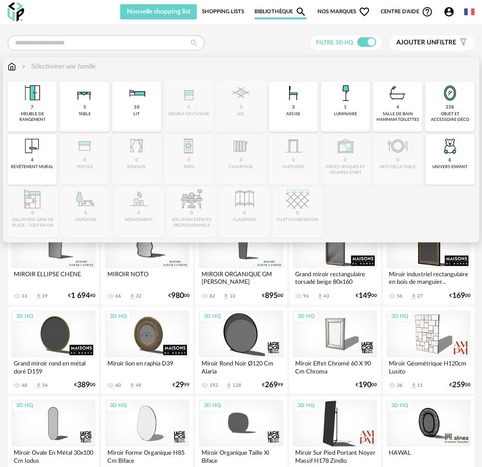
click at [49, 66] on div "Sélectionner une famille" at bounding box center [58, 66] width 76 height 9
click at [375, 112] on div "salle de bain hammam toilettes" at bounding box center [396, 117] width 43 height 11
type input "**********"
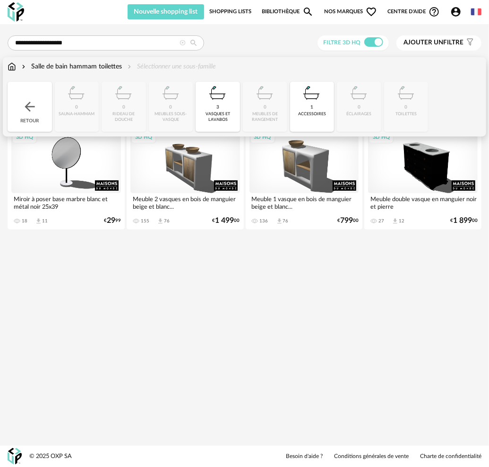
click at [85, 64] on div "Salle de bain hammam toilettes" at bounding box center [71, 66] width 102 height 9
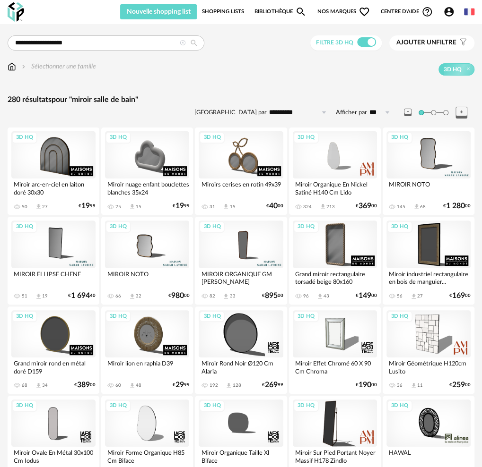
click at [360, 43] on span at bounding box center [366, 41] width 19 height 9
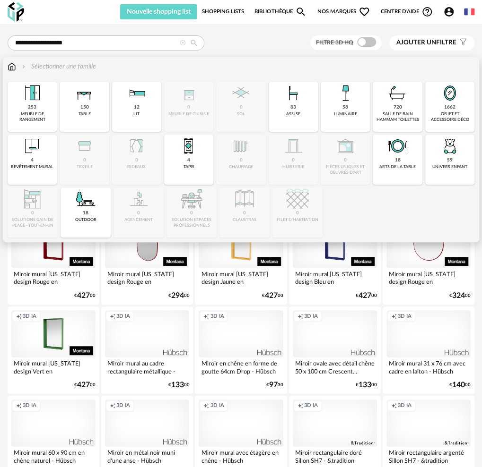
click at [375, 114] on div "salle de bain hammam toilettes" at bounding box center [396, 117] width 43 height 11
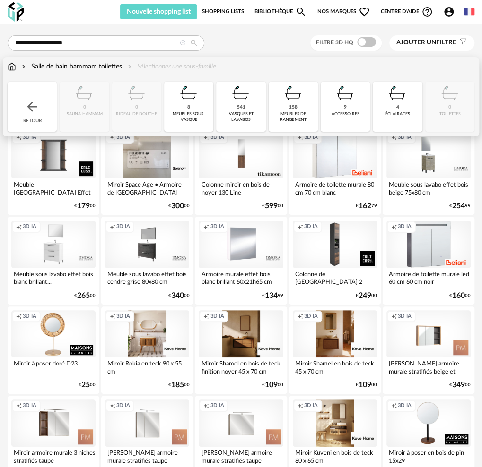
click at [331, 112] on div "accessoires" at bounding box center [345, 114] width 28 height 5
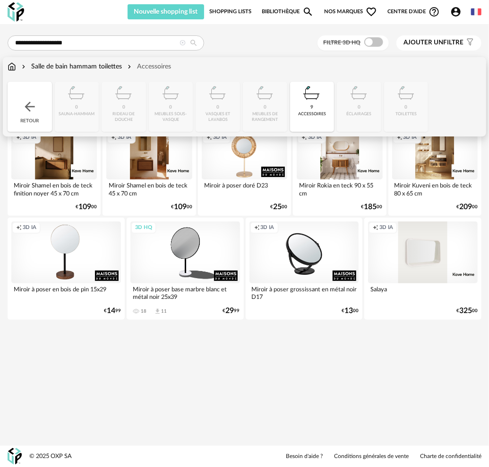
click at [13, 68] on img at bounding box center [12, 66] width 9 height 9
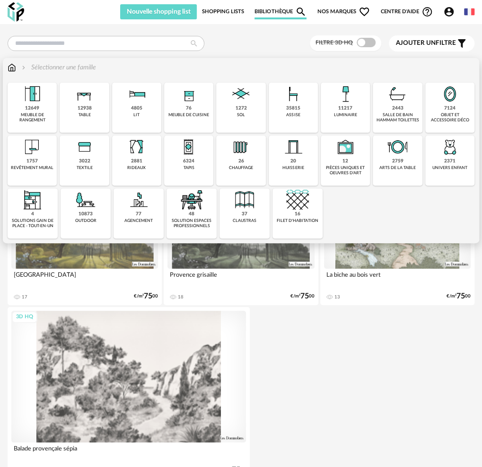
click at [428, 115] on div "objet et accessoire déco" at bounding box center [449, 117] width 43 height 11
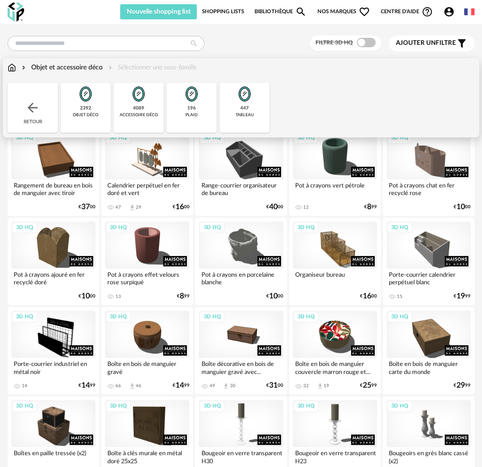
click at [26, 107] on img at bounding box center [32, 107] width 15 height 15
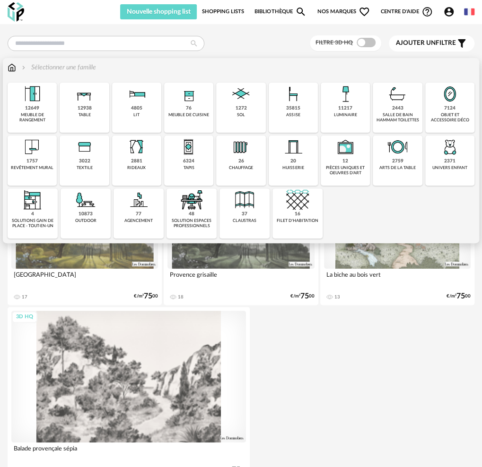
click at [282, 151] on img at bounding box center [293, 147] width 23 height 23
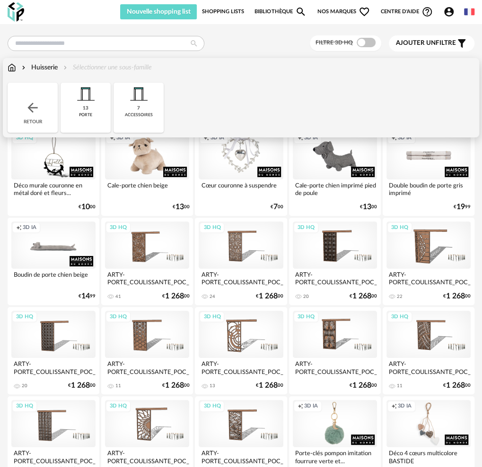
click at [78, 96] on img at bounding box center [85, 94] width 23 height 23
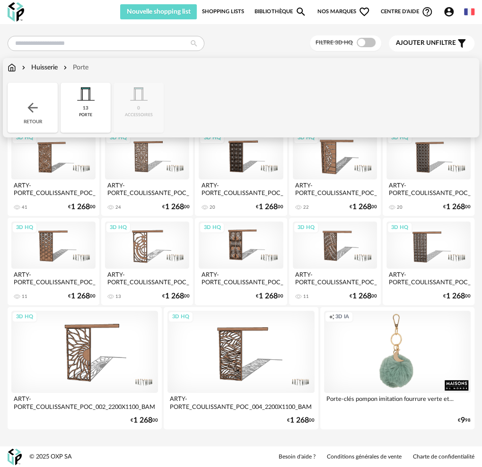
click at [28, 106] on img at bounding box center [32, 107] width 15 height 15
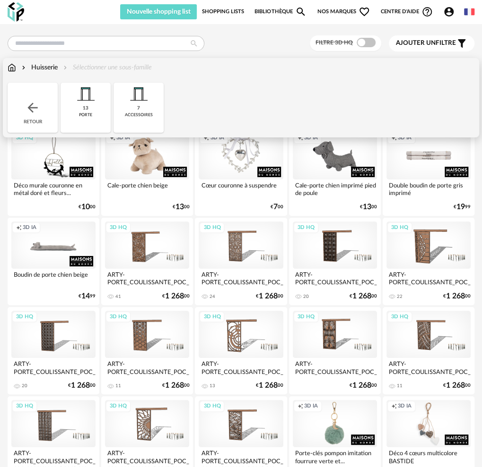
click at [28, 106] on img at bounding box center [32, 107] width 15 height 15
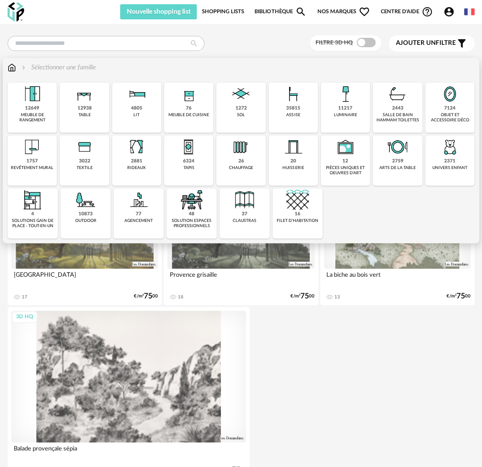
click at [130, 95] on img at bounding box center [136, 94] width 23 height 23
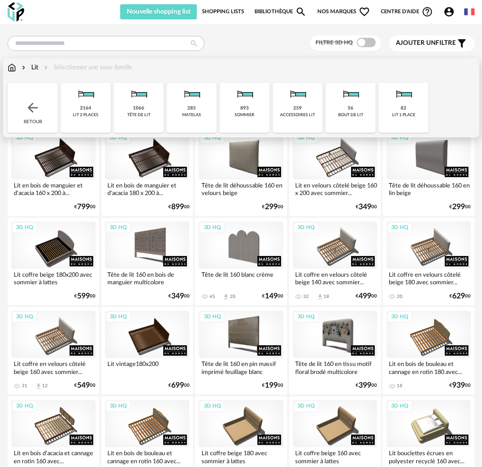
click at [127, 112] on div "tête de lit" at bounding box center [138, 114] width 23 height 5
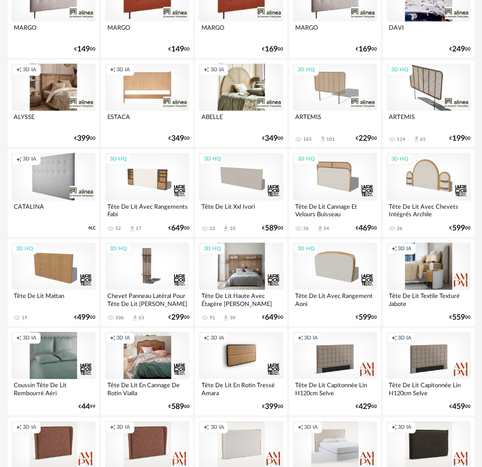
scroll to position [803, 0]
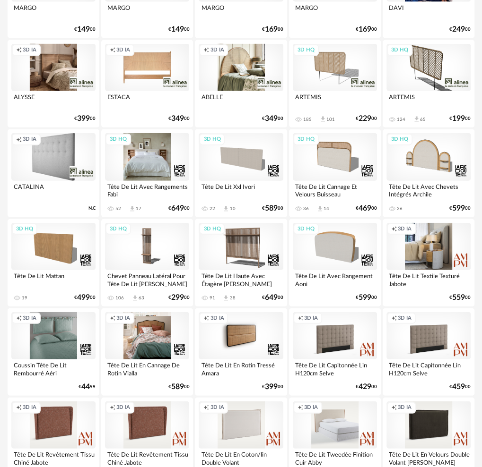
click at [146, 166] on div "3D HQ" at bounding box center [147, 156] width 84 height 47
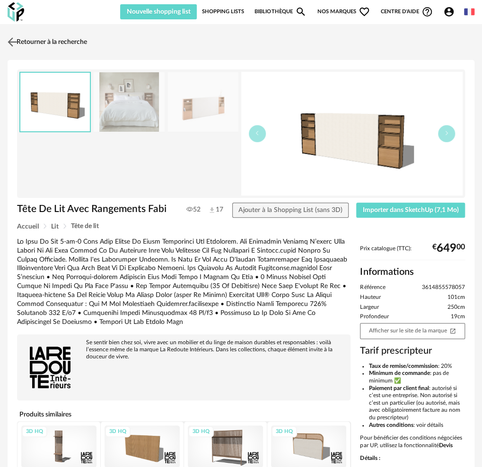
click at [12, 41] on img at bounding box center [13, 42] width 14 height 14
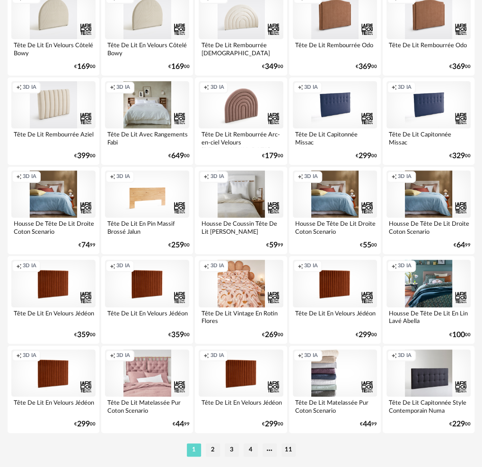
scroll to position [1507, 0]
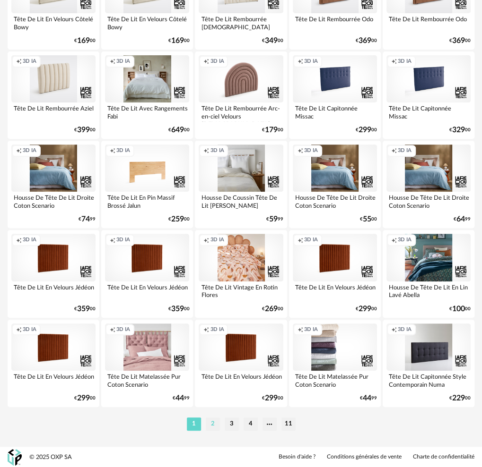
click at [212, 423] on li "2" at bounding box center [213, 424] width 14 height 13
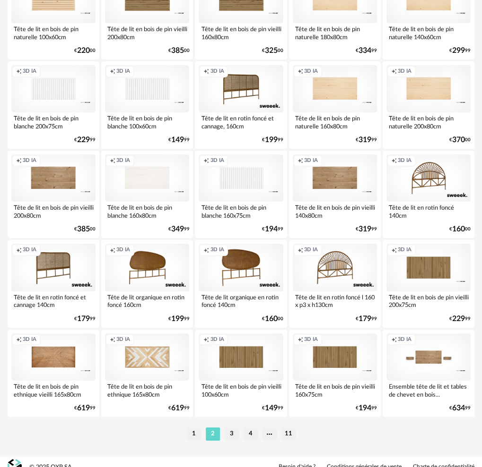
scroll to position [1507, 0]
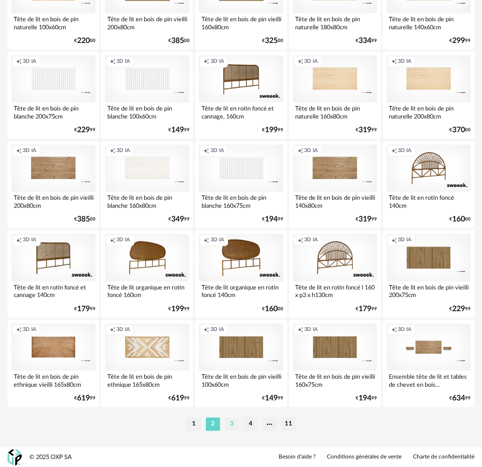
click at [233, 422] on li "3" at bounding box center [232, 424] width 14 height 13
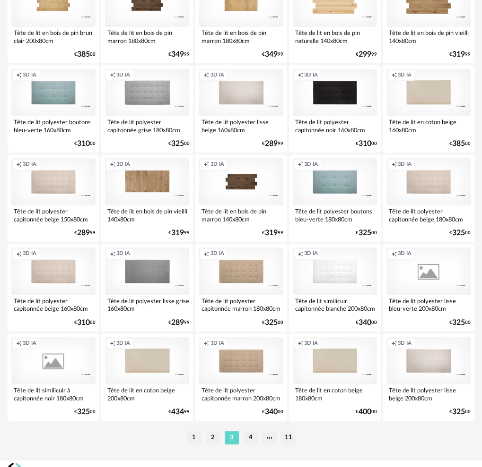
scroll to position [1496, 0]
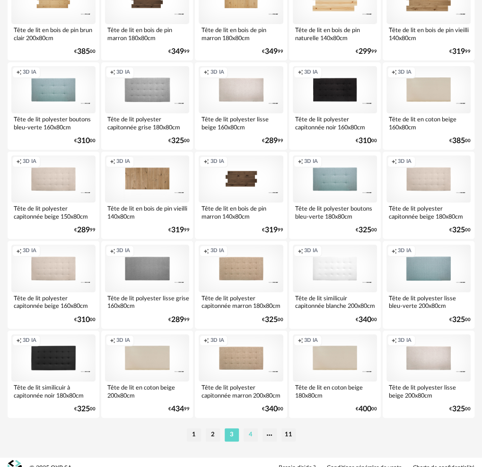
click at [250, 436] on li "4" at bounding box center [250, 435] width 14 height 13
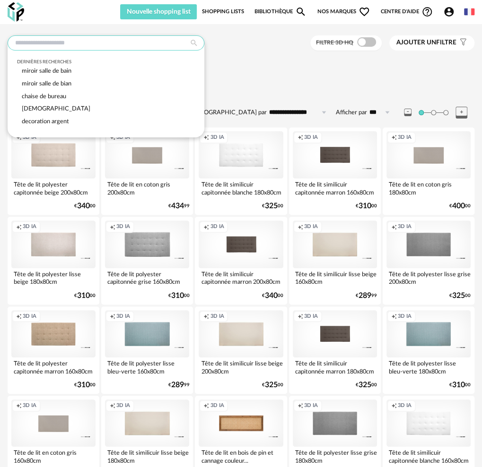
click at [75, 45] on input "text" at bounding box center [106, 42] width 197 height 15
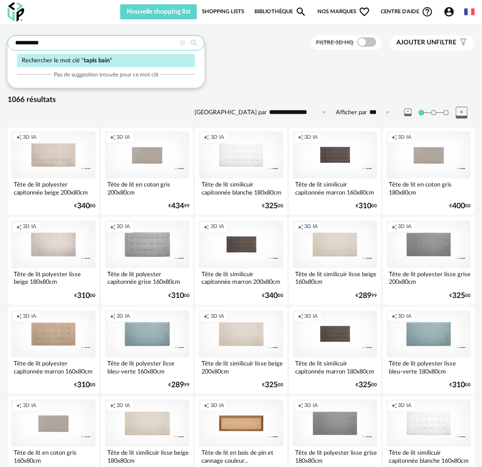
type input "**********"
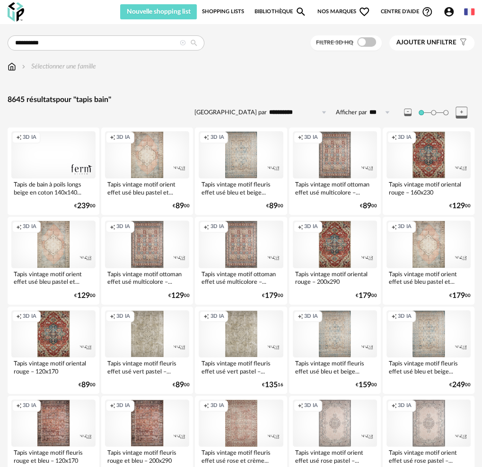
click at [432, 44] on span "Ajouter un" at bounding box center [416, 42] width 40 height 7
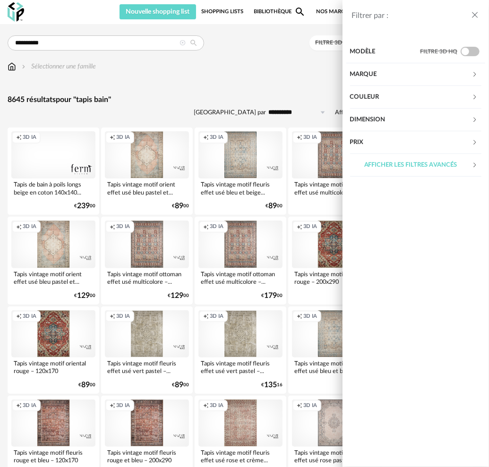
click at [392, 162] on div "Afficher les filtres avancés" at bounding box center [411, 165] width 122 height 23
click at [383, 183] on div "Matière" at bounding box center [411, 188] width 122 height 23
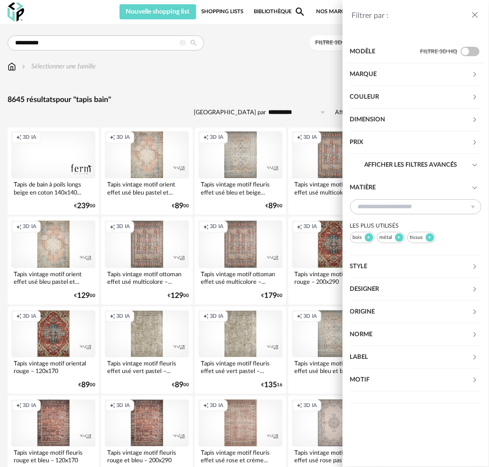
click at [419, 239] on div "tissus" at bounding box center [421, 237] width 28 height 11
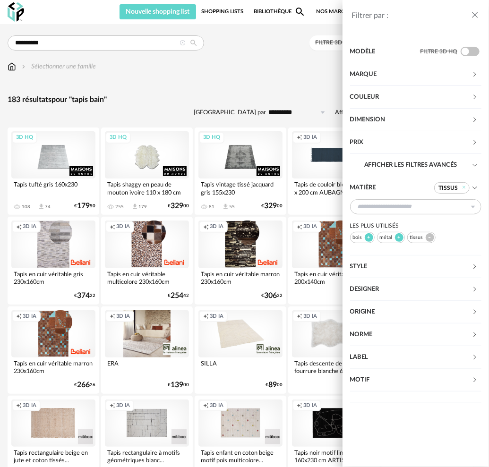
click at [418, 239] on div "tissus" at bounding box center [421, 237] width 28 height 11
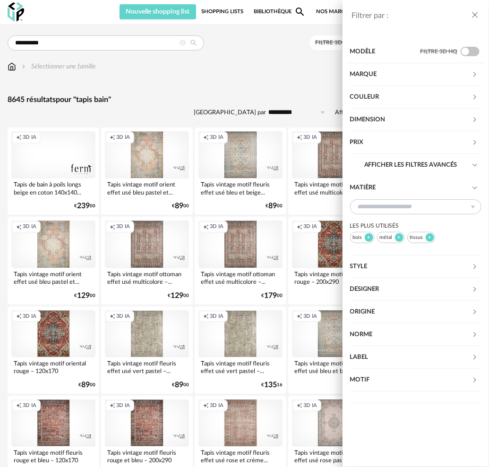
click at [375, 118] on div "Dimension" at bounding box center [411, 120] width 122 height 23
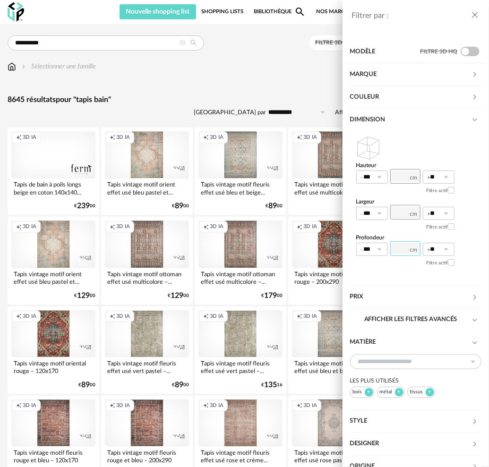
click at [401, 250] on input "number" at bounding box center [405, 249] width 30 height 15
type input "**"
click at [397, 212] on input "number" at bounding box center [405, 212] width 30 height 15
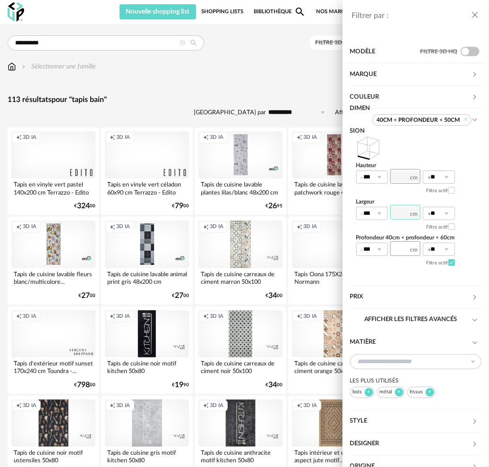
type input "**"
click at [404, 268] on div "Filtre actif" at bounding box center [405, 262] width 99 height 13
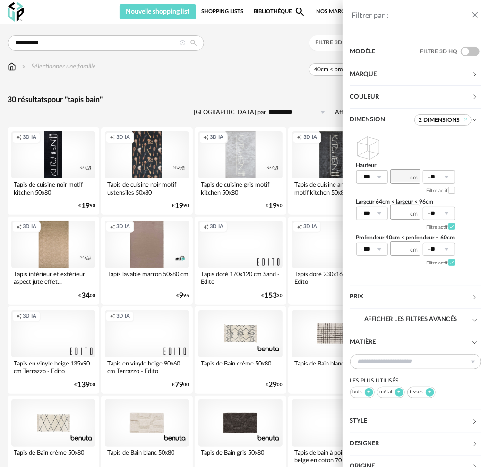
click at [475, 13] on icon "close drawer" at bounding box center [474, 14] width 9 height 9
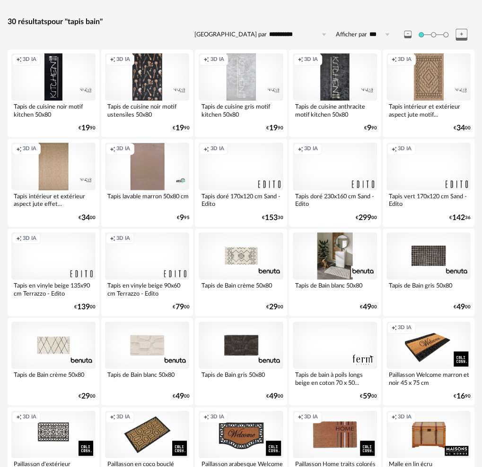
scroll to position [95, 0]
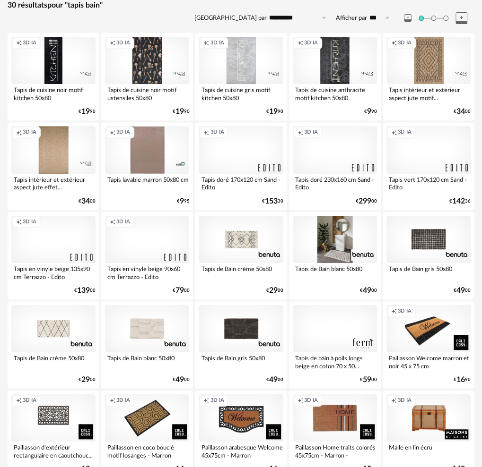
click at [336, 248] on div at bounding box center [335, 239] width 84 height 47
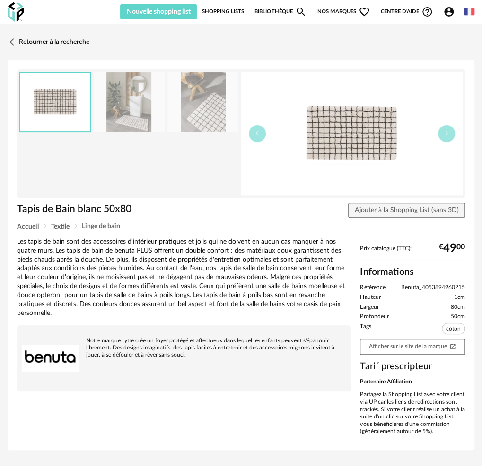
click at [369, 139] on img at bounding box center [352, 134] width 222 height 124
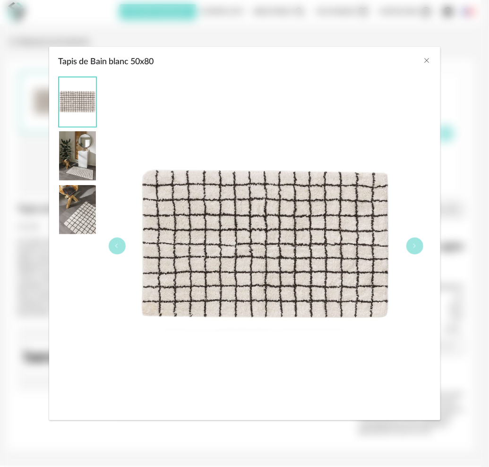
click at [431, 59] on div "Tapis de Bain blanc 50x80" at bounding box center [244, 60] width 391 height 26
click at [428, 59] on icon "Close" at bounding box center [427, 61] width 8 height 8
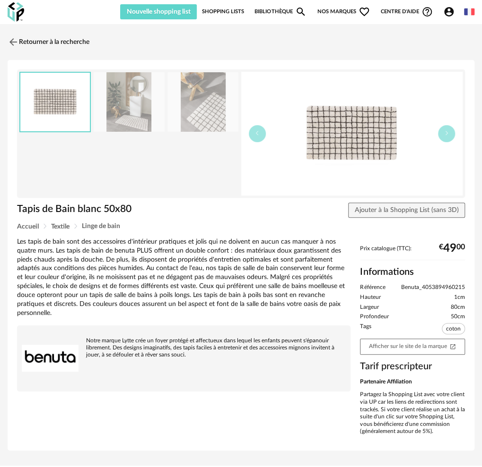
click at [129, 111] on img at bounding box center [129, 102] width 70 height 60
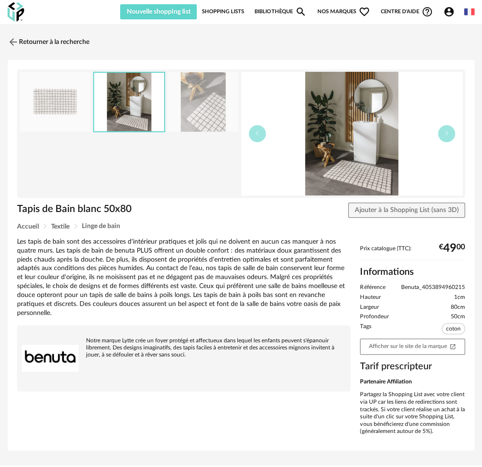
click at [188, 114] on img at bounding box center [202, 102] width 70 height 60
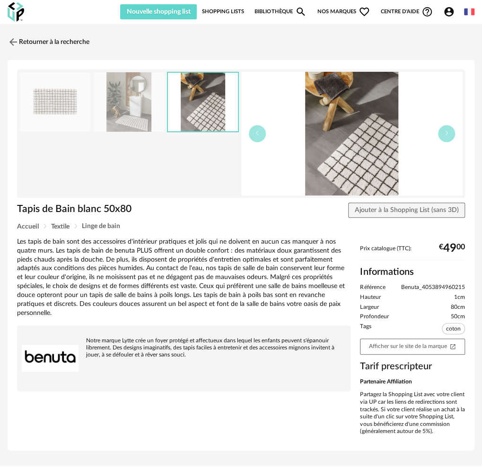
click at [151, 114] on img at bounding box center [129, 102] width 70 height 60
